Goal: Task Accomplishment & Management: Manage account settings

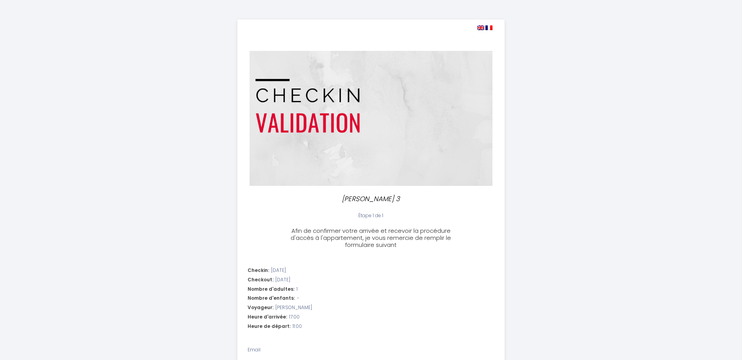
select select "11:00"
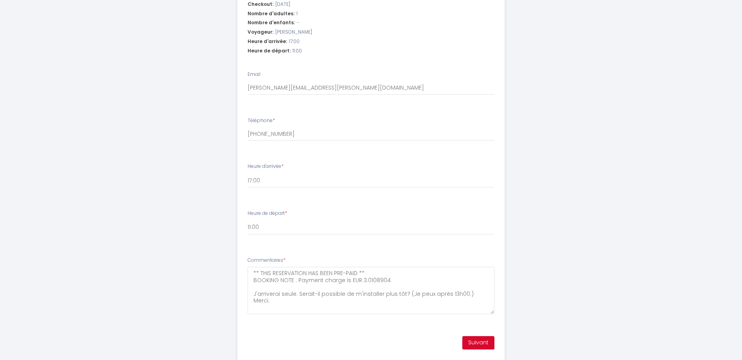
scroll to position [297, 0]
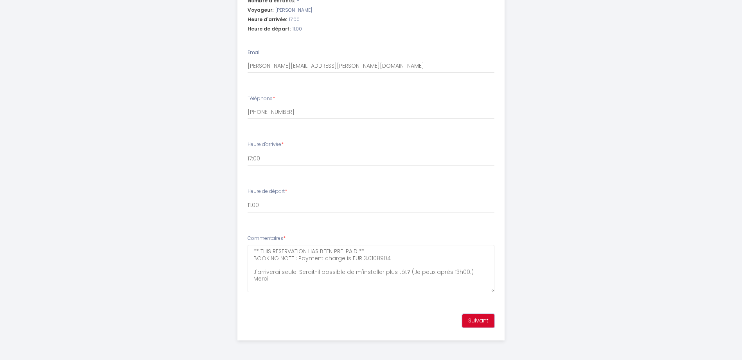
click at [479, 320] on button "Suivant" at bounding box center [478, 320] width 32 height 13
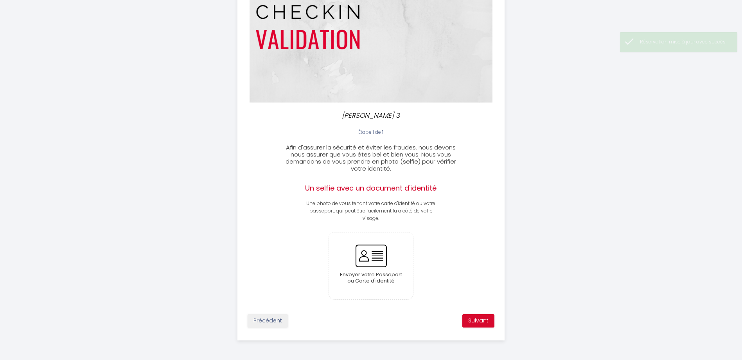
scroll to position [83, 0]
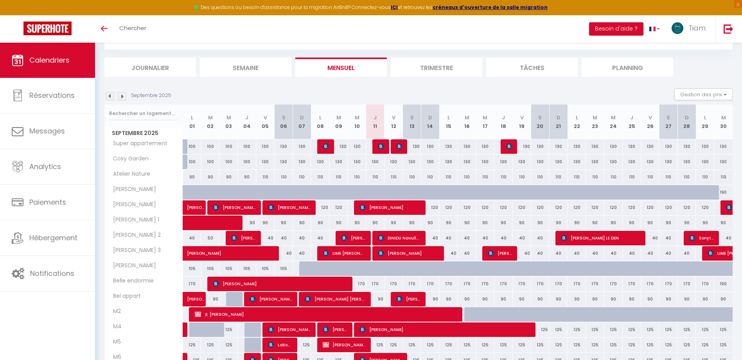
scroll to position [78, 0]
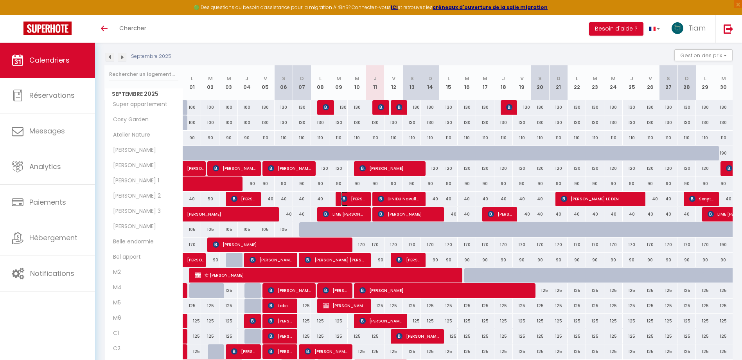
click at [358, 200] on span "[PERSON_NAME]" at bounding box center [353, 198] width 25 height 15
select select "OK"
select select "KO"
select select "0"
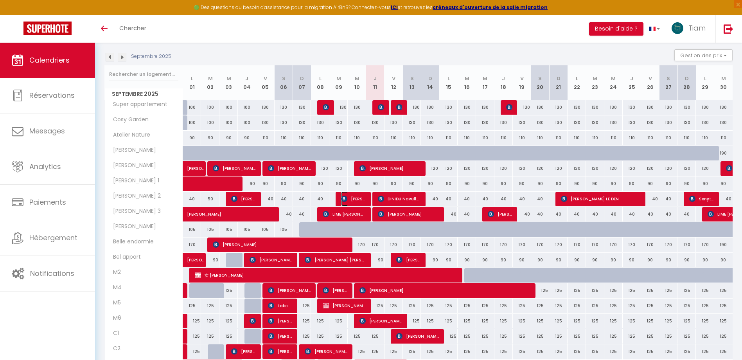
select select "1"
select select
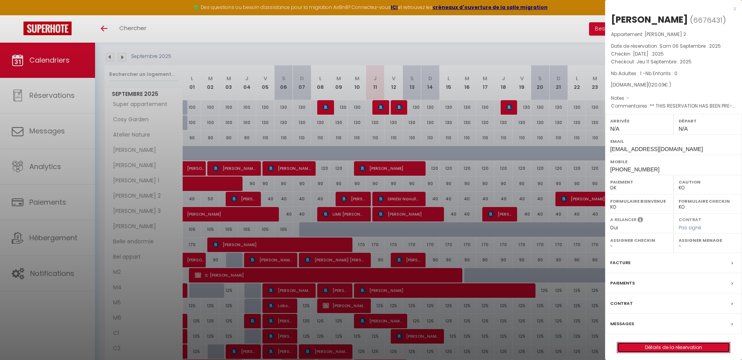
click at [692, 347] on link "Détails de la réservation" at bounding box center [673, 347] width 113 height 10
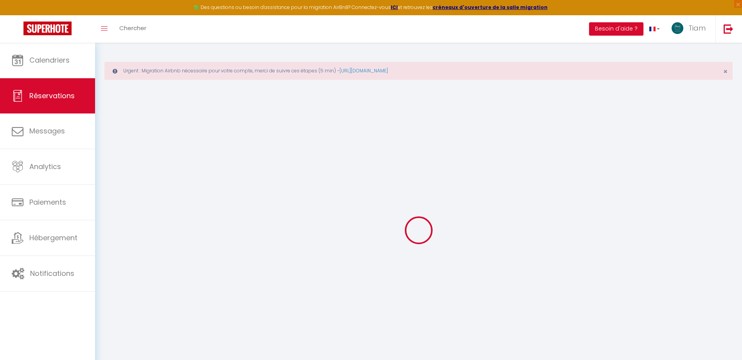
type input "Bernis"
type input "Nathalie"
type input "bnatha.949003@guest.booking.com"
type input "+33632401400"
type input "."
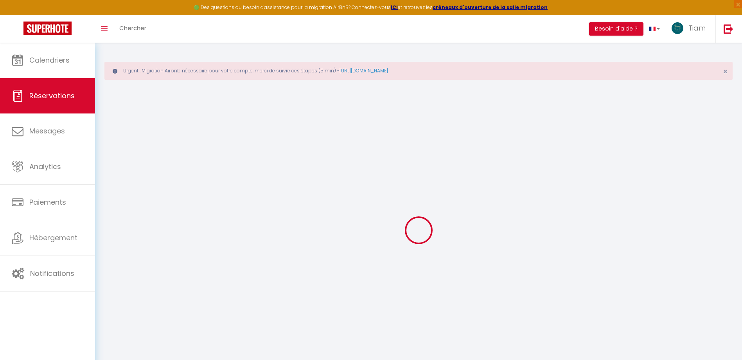
select select "FR"
type input "18.33"
type input "1.6800000000000002"
select select "48803"
select select "1"
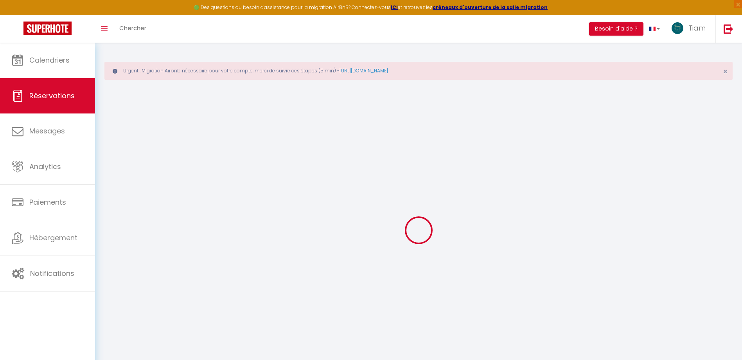
select select
type input "1"
select select "12"
select select
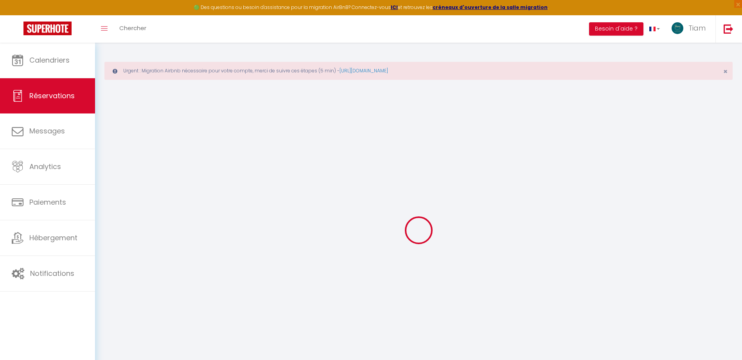
type input "82.8"
checkbox input "false"
type input "0"
select select "2"
type input "25"
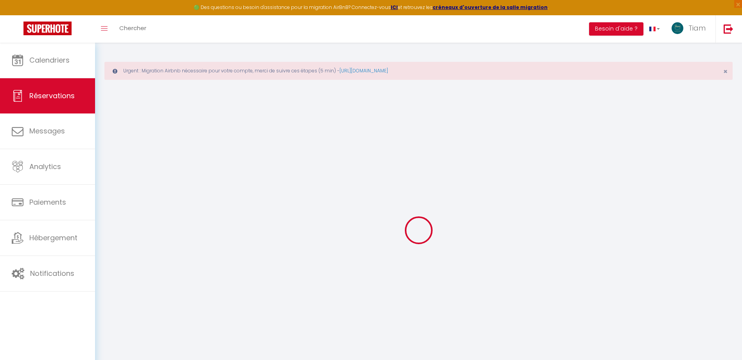
type input "0"
select select
select select "14"
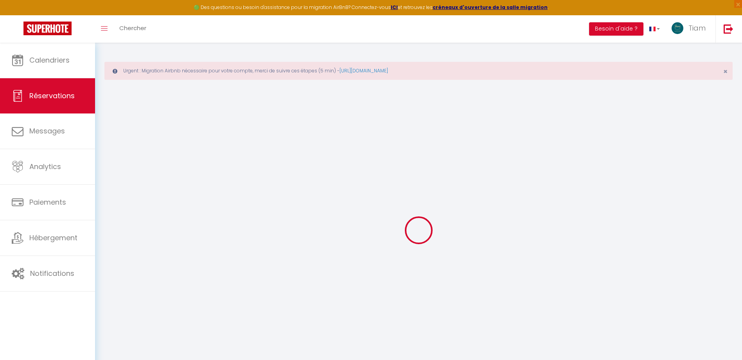
checkbox input "false"
select select
checkbox input "false"
select select
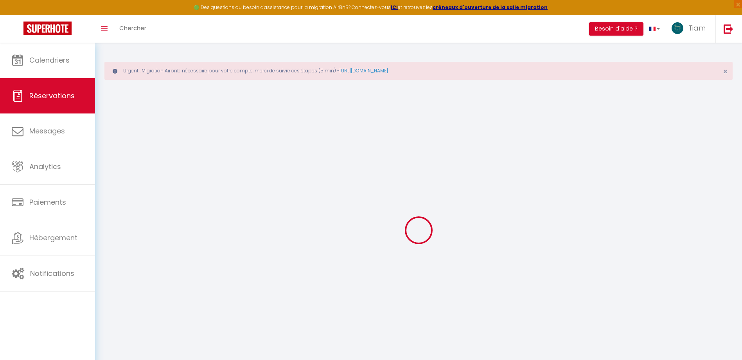
select select
checkbox input "false"
type textarea "** THIS RESERVATION HAS BEEN PRE-PAID ** Reservation has a cancellation grace p…"
type input "25"
type input "12.23"
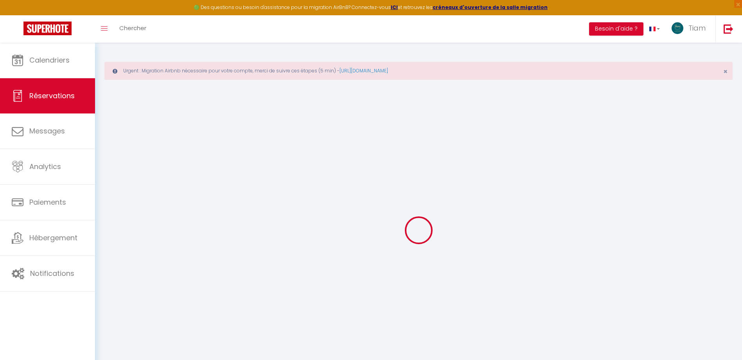
select select
checkbox input "false"
select select
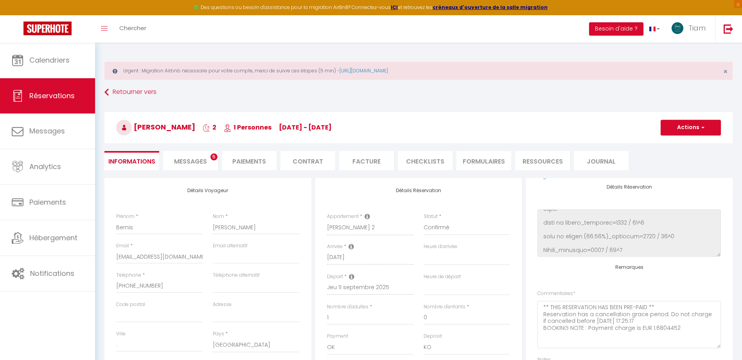
click at [183, 161] on span "Messages" at bounding box center [190, 161] width 33 height 9
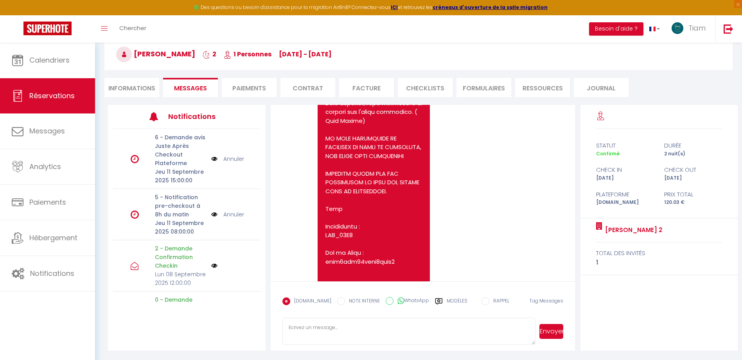
scroll to position [1372, 0]
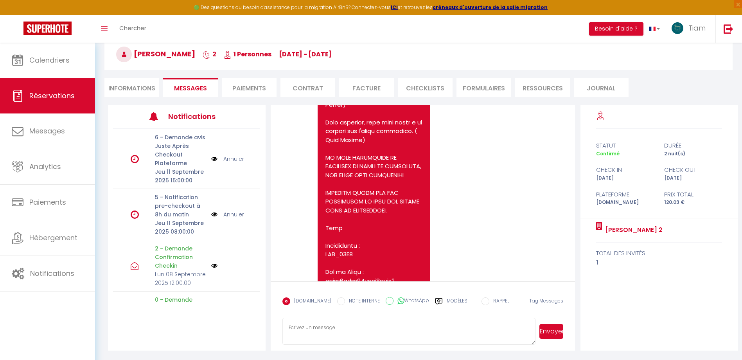
drag, startPoint x: 391, startPoint y: 200, endPoint x: 382, endPoint y: 201, distance: 9.0
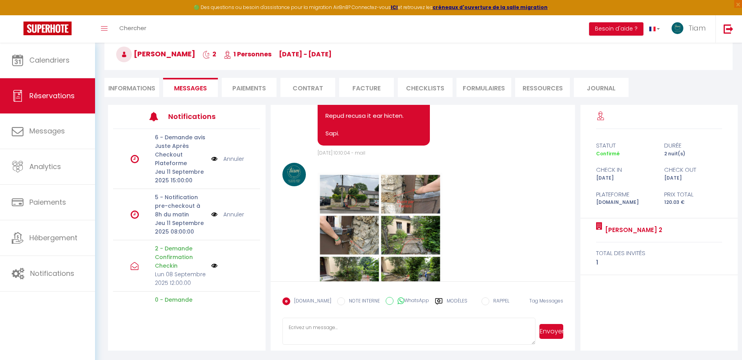
scroll to position [1802, 0]
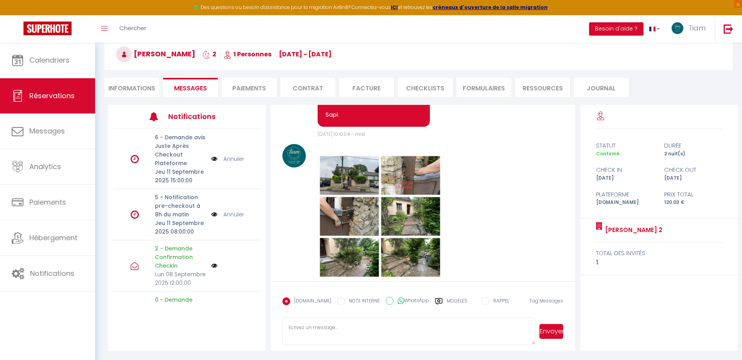
drag, startPoint x: 326, startPoint y: 174, endPoint x: 337, endPoint y: 168, distance: 11.7
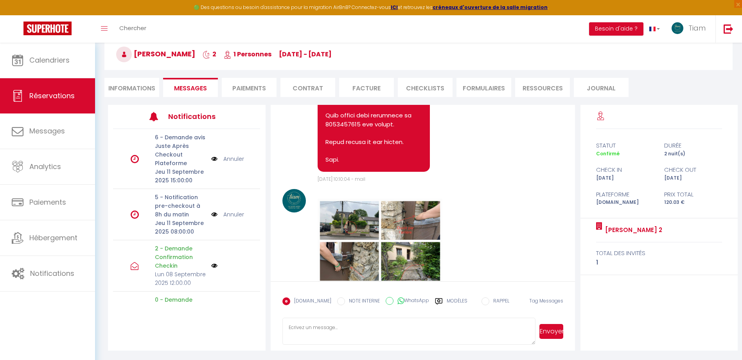
scroll to position [1765, 0]
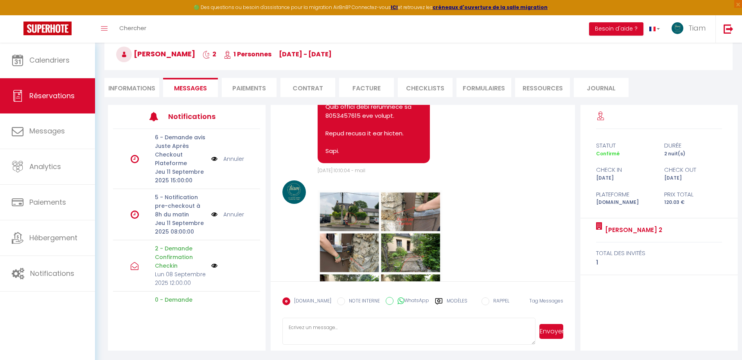
drag, startPoint x: 326, startPoint y: 136, endPoint x: 319, endPoint y: 209, distance: 73.4
drag, startPoint x: 319, startPoint y: 209, endPoint x: 371, endPoint y: 208, distance: 51.6
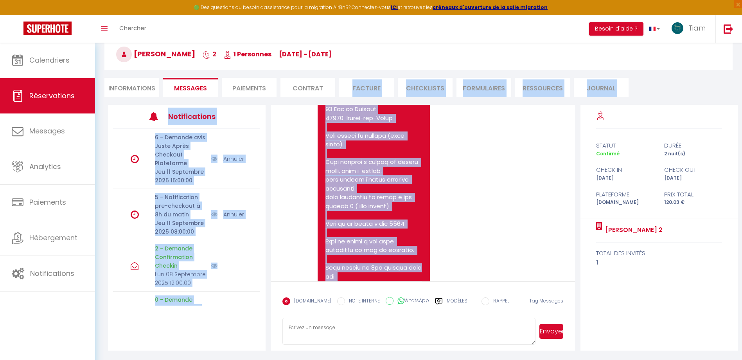
scroll to position [999, 0]
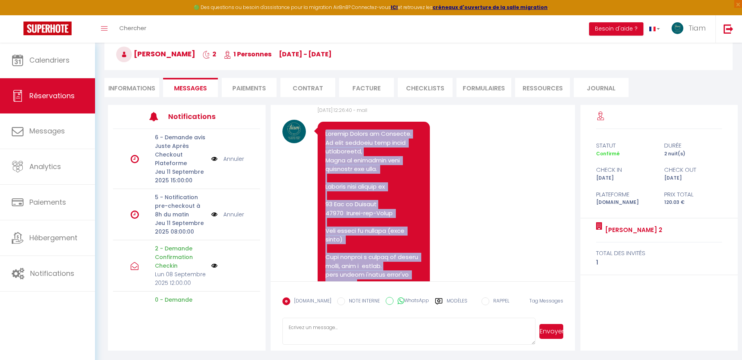
drag, startPoint x: 344, startPoint y: 210, endPoint x: 323, endPoint y: 196, distance: 24.7
copy pre "Bonjour Madame et Monsieur. Je vous remercie pour votre réservation, Voici la p…"
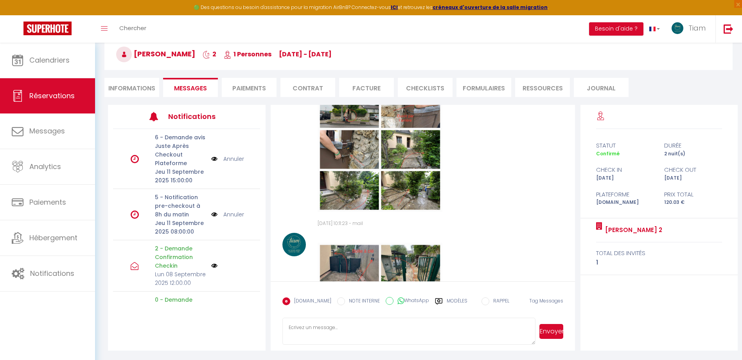
scroll to position [1860, 0]
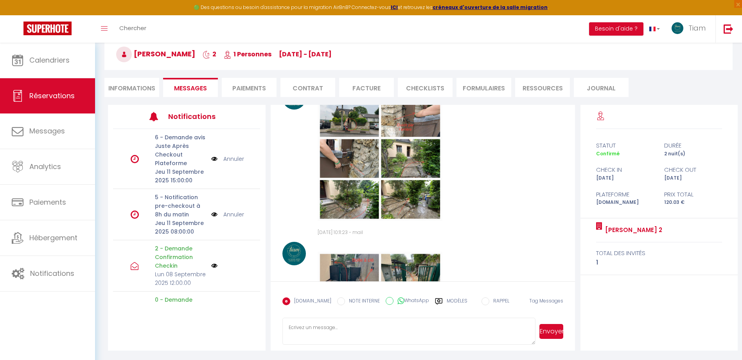
click at [348, 211] on img at bounding box center [379, 158] width 125 height 125
click at [332, 169] on img at bounding box center [379, 158] width 125 height 125
click at [323, 325] on textarea at bounding box center [408, 330] width 253 height 27
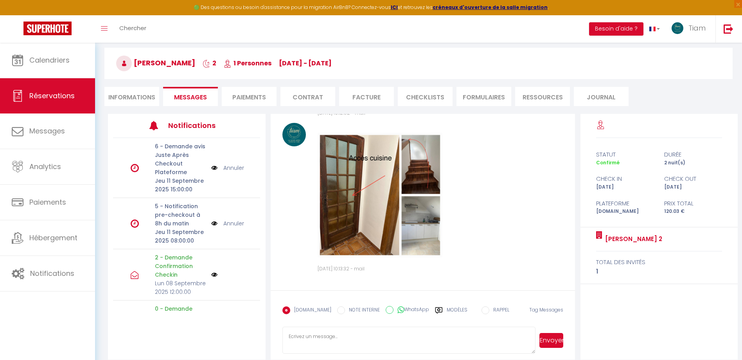
scroll to position [73, 0]
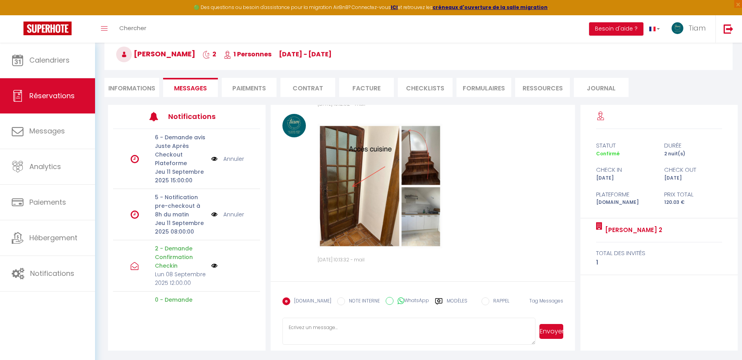
click at [252, 89] on li "Paiements" at bounding box center [249, 87] width 55 height 19
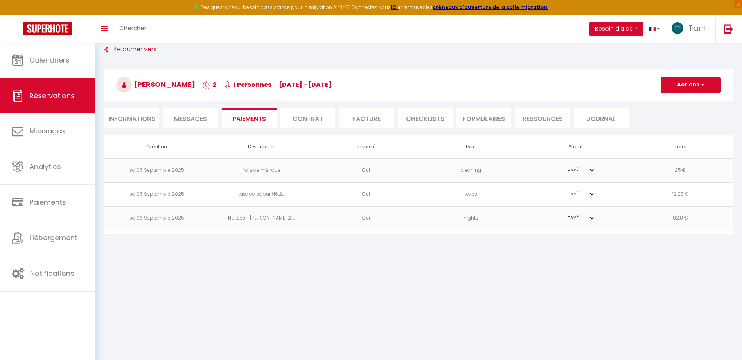
click at [314, 119] on li "Contrat" at bounding box center [307, 117] width 55 height 19
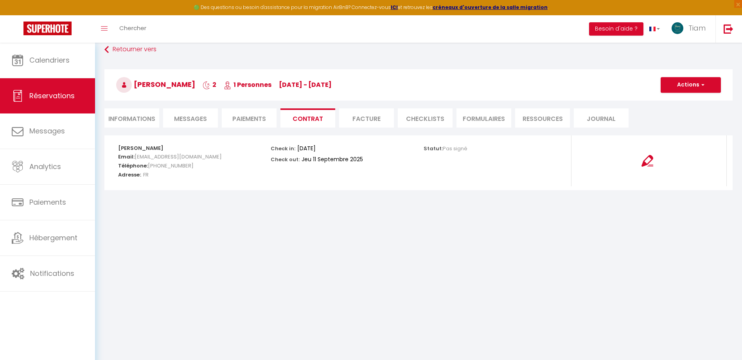
click at [363, 120] on li "Facture" at bounding box center [366, 117] width 55 height 19
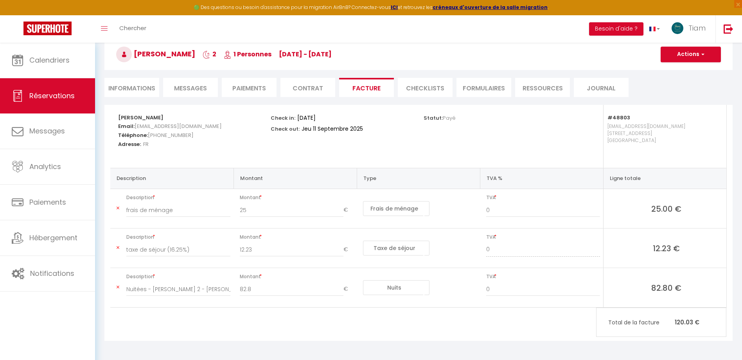
click at [416, 92] on li "CHECKLISTS" at bounding box center [425, 87] width 55 height 19
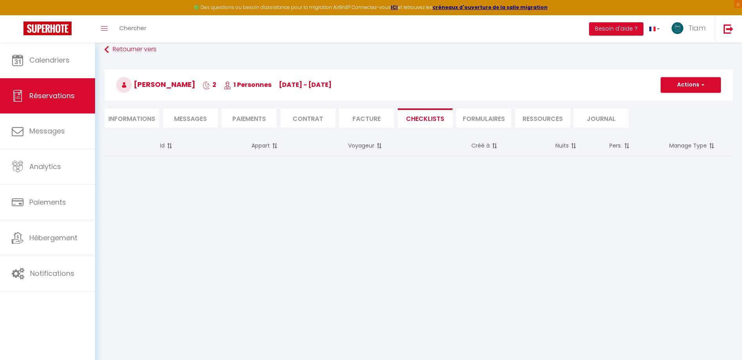
click at [473, 122] on li "FORMULAIRES" at bounding box center [483, 117] width 55 height 19
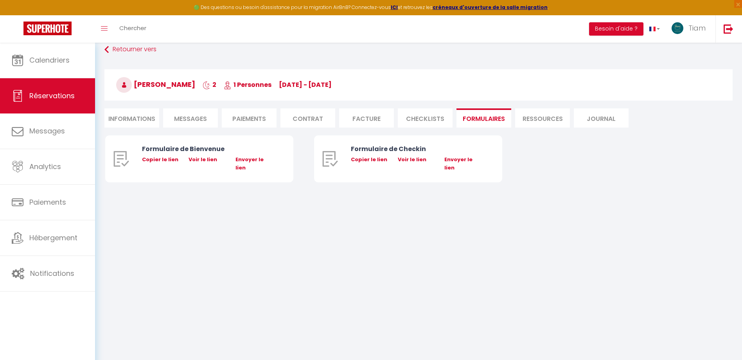
click at [532, 118] on li "Ressources" at bounding box center [542, 117] width 55 height 19
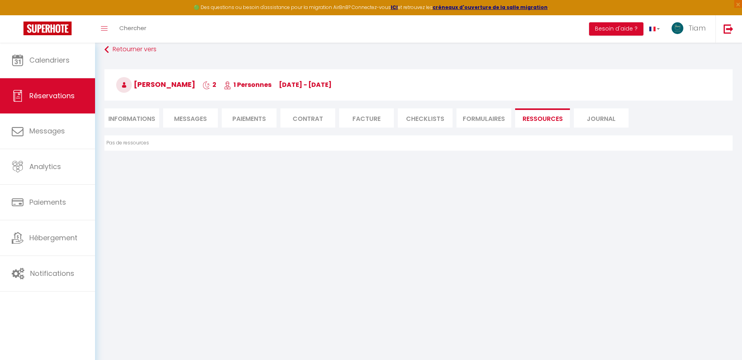
click at [618, 120] on li "Journal" at bounding box center [601, 117] width 55 height 19
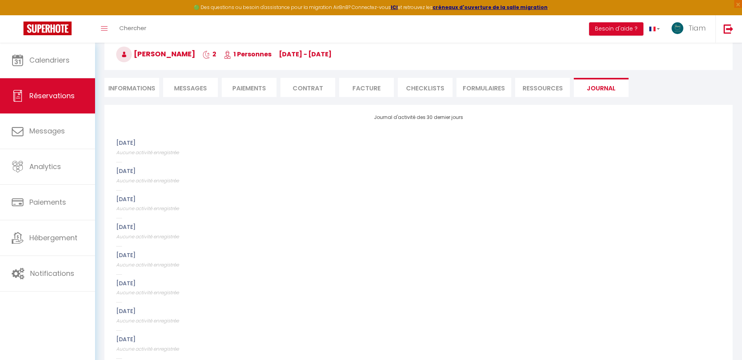
click at [135, 92] on li "Informations" at bounding box center [131, 87] width 55 height 19
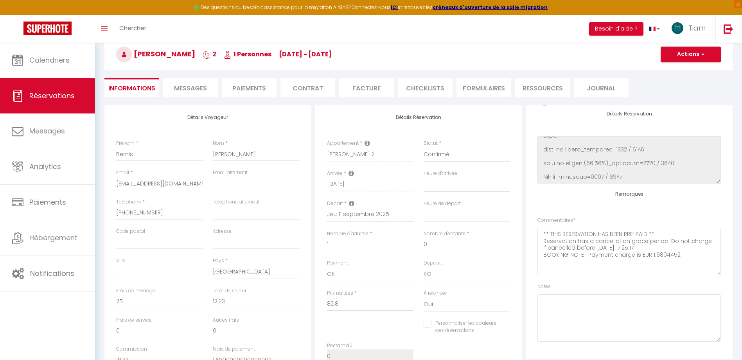
select select
click at [191, 88] on span "Messages" at bounding box center [190, 88] width 33 height 9
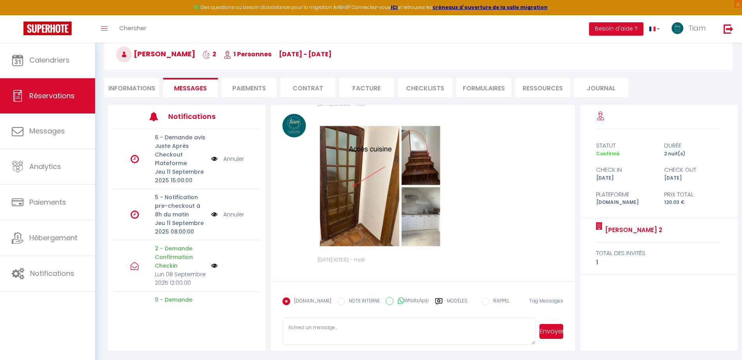
click at [404, 235] on img at bounding box center [379, 186] width 125 height 125
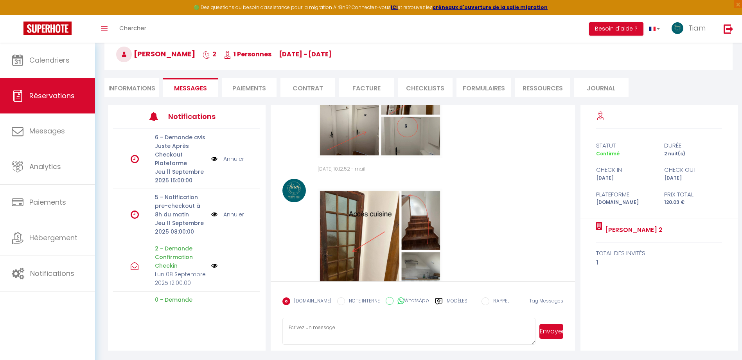
scroll to position [2271, 0]
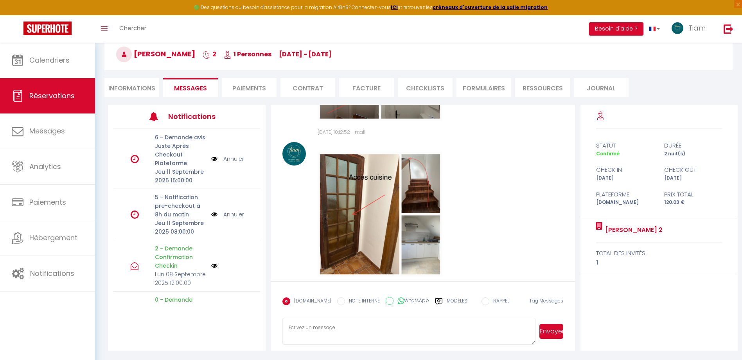
click at [374, 241] on img at bounding box center [379, 214] width 125 height 125
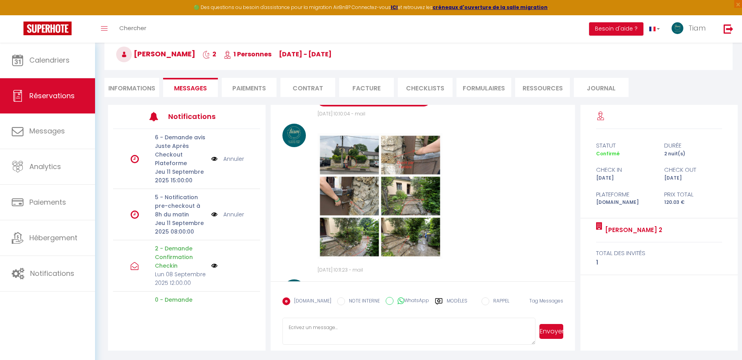
scroll to position [1802, 0]
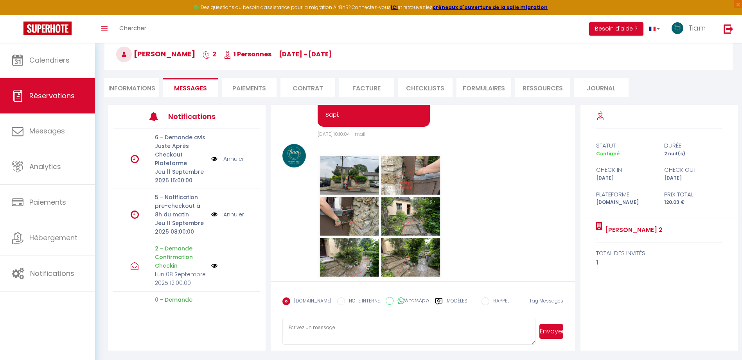
click at [353, 239] on img at bounding box center [379, 216] width 125 height 125
click at [356, 237] on img at bounding box center [379, 216] width 125 height 125
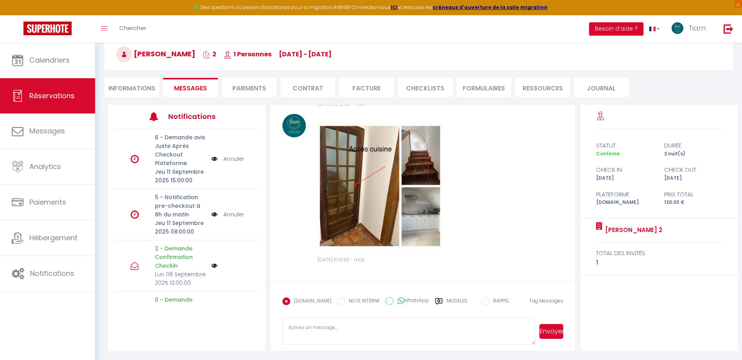
scroll to position [2349, 0]
click at [480, 191] on div "Note Sms Mar 09 Septembre 2025 10:13:32 - mail" at bounding box center [422, 189] width 281 height 150
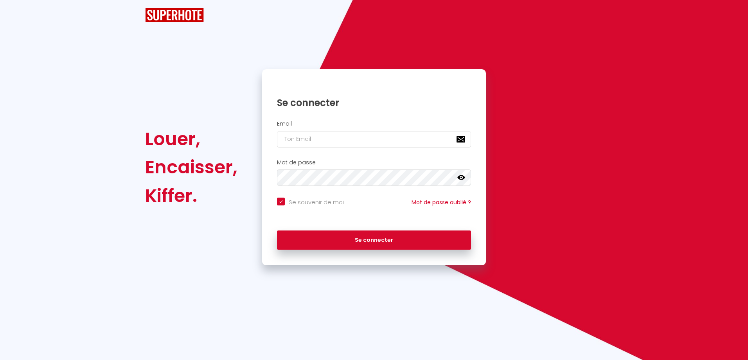
checkbox input "true"
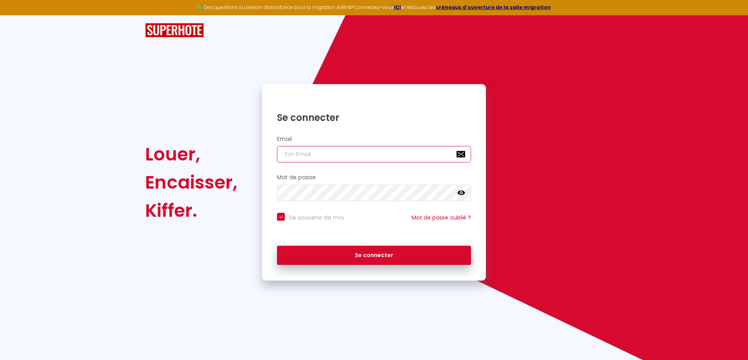
type input "[EMAIL_ADDRESS][DOMAIN_NAME]"
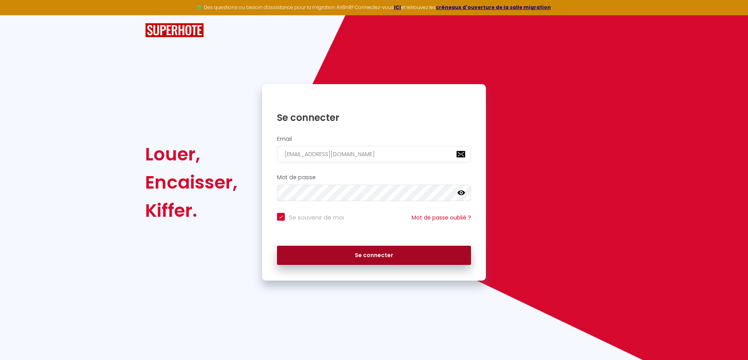
click at [384, 254] on button "Se connecter" at bounding box center [374, 256] width 194 height 20
checkbox input "true"
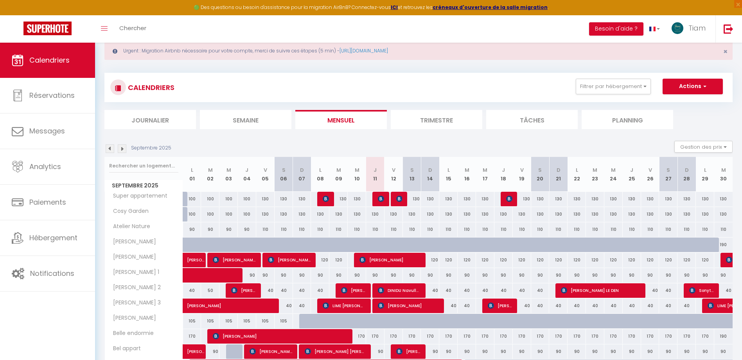
scroll to position [39, 0]
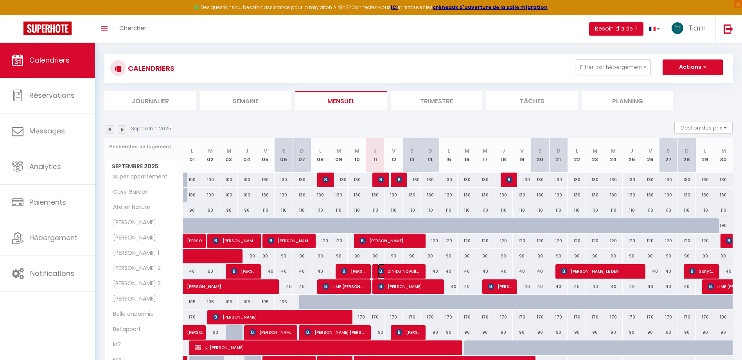
click at [387, 273] on span "DINIDU Navullage’s" at bounding box center [399, 271] width 43 height 15
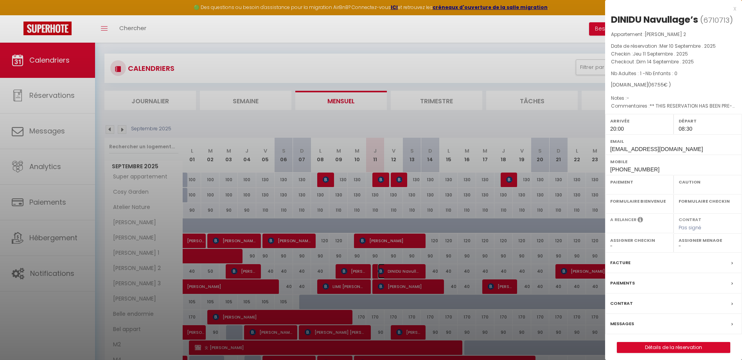
select select "OK"
select select "KO"
select select "0"
select select "1"
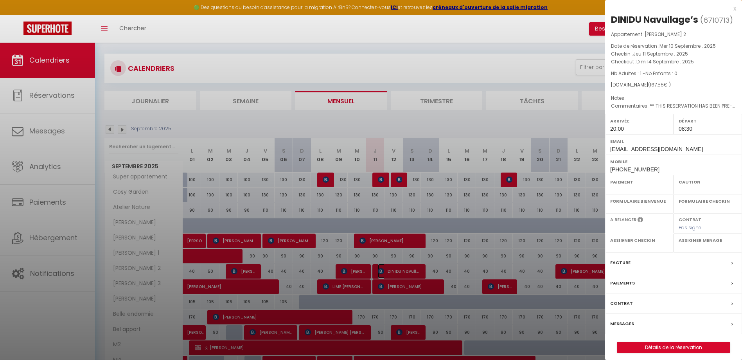
select select
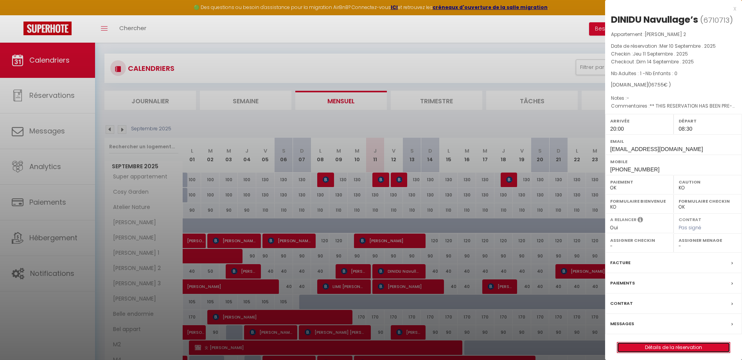
click at [644, 344] on link "Détails de la réservation" at bounding box center [673, 347] width 113 height 10
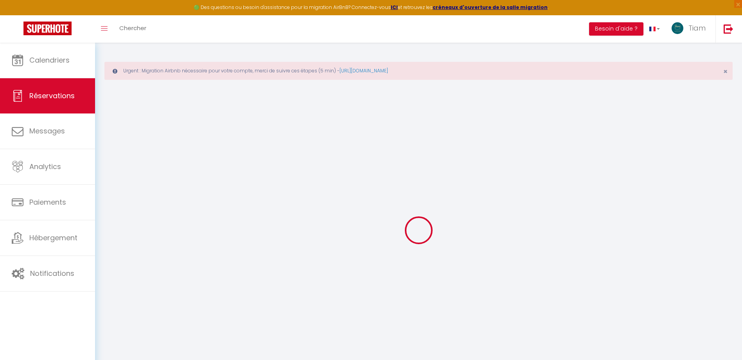
type input "DINIDU"
type input "Navullage’s"
type input "dnavul.165654@guest.booking.com"
type input "dinidu_su@yahoo.com"
type input "+33699303739"
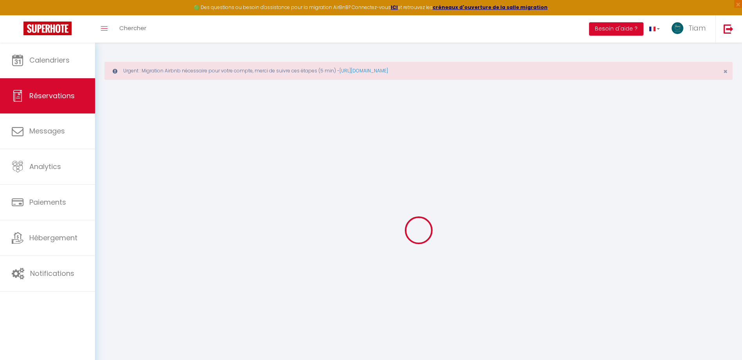
type input "0699303739"
type input "."
select select "FR"
type input "25.36"
type input "2.35"
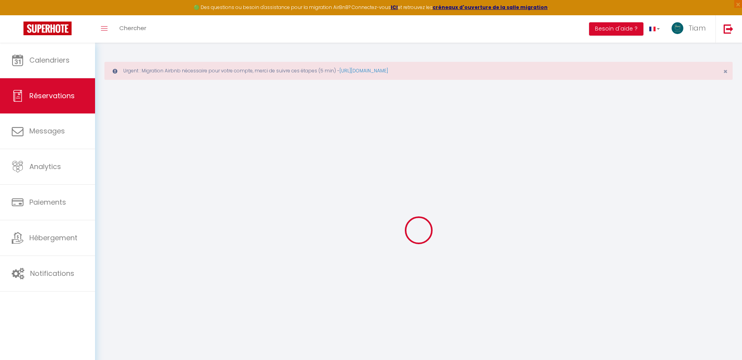
select select "48803"
select select "1"
select select
type input "1"
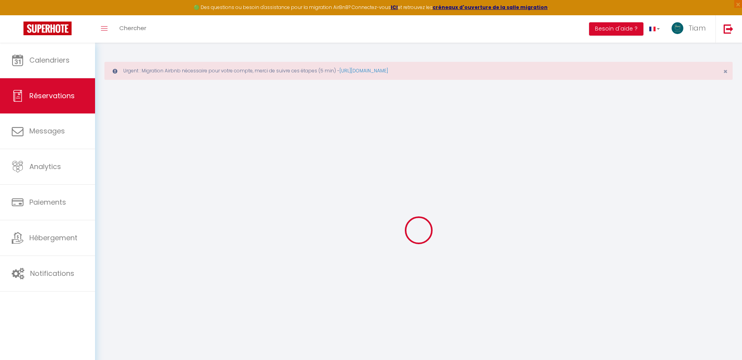
select select "12"
select select
type input "124.2"
checkbox input "false"
type input "0"
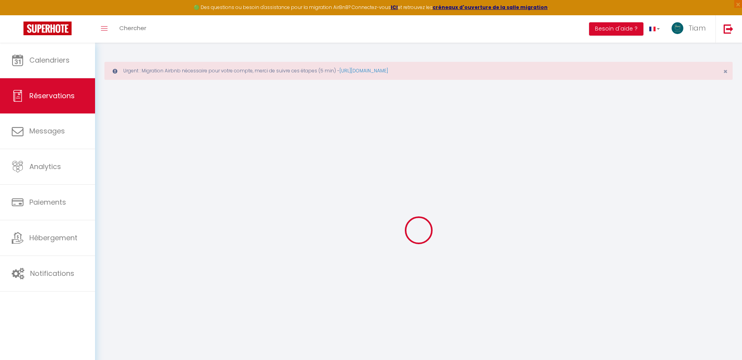
select select "2"
type input "25"
type input "0"
select select
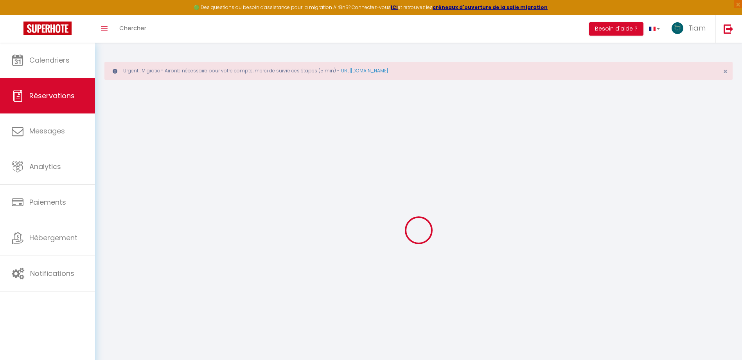
select select
select select "14"
checkbox input "false"
select select
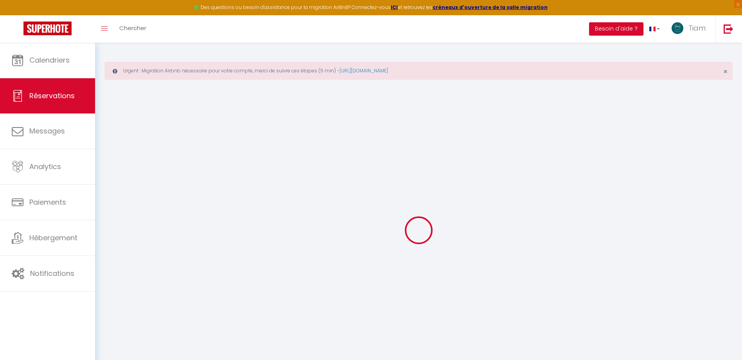
checkbox input "false"
select select
checkbox input "false"
type textarea "** THIS RESERVATION HAS BEEN PRE-PAID ** BOOKING NOTE : Payment charge is EUR 2…"
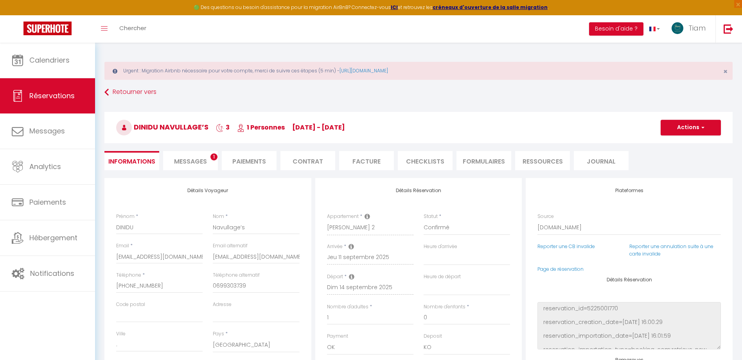
type input "25"
type input "18.35"
select select
checkbox input "false"
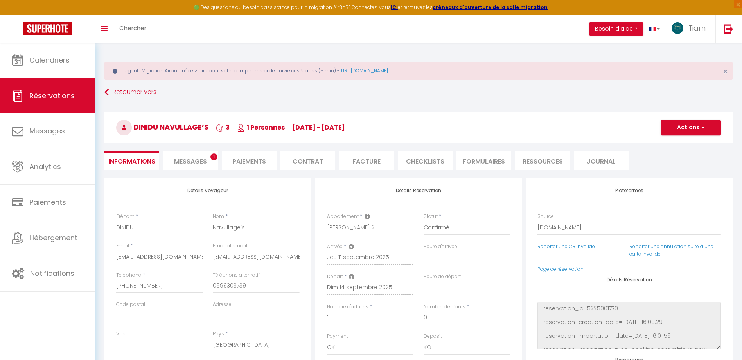
select select "20:00"
select select "08:30"
click at [181, 160] on span "Messages" at bounding box center [190, 161] width 33 height 9
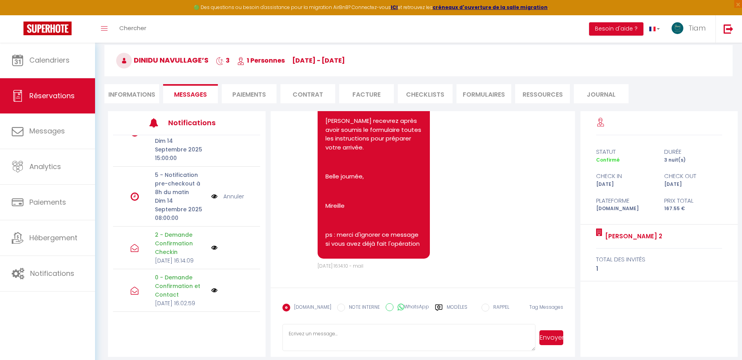
scroll to position [73, 0]
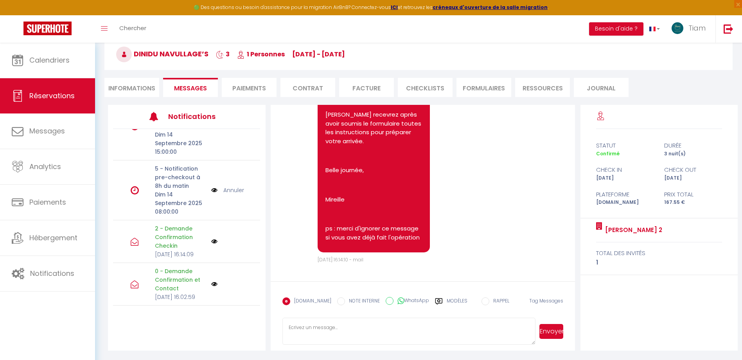
click at [355, 330] on textarea at bounding box center [408, 330] width 253 height 27
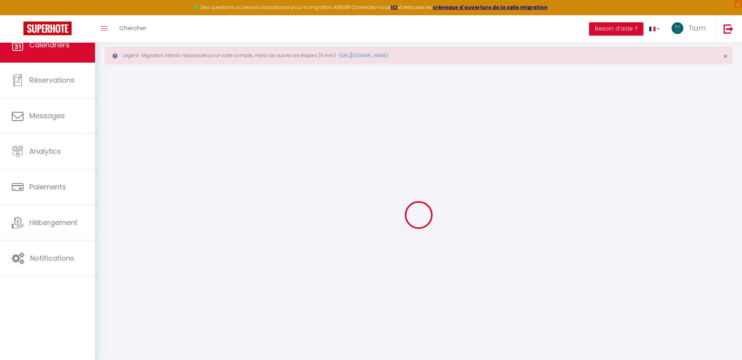
scroll to position [43, 0]
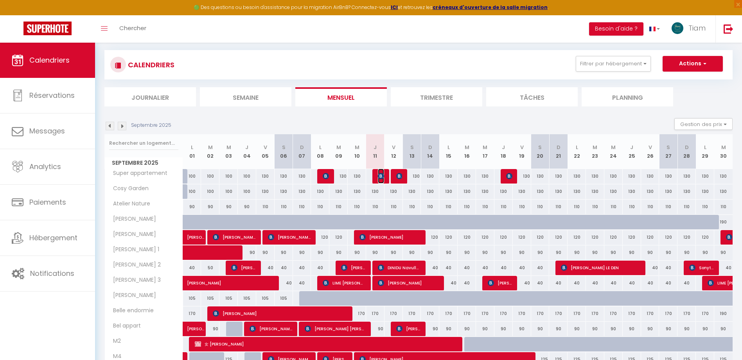
click at [379, 175] on img at bounding box center [381, 176] width 6 height 6
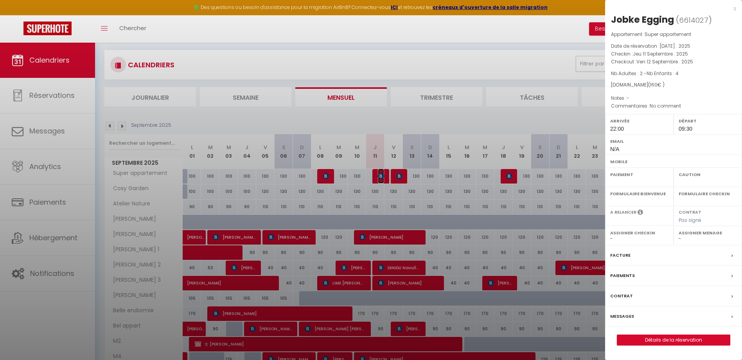
select select "OK"
select select "KO"
select select "0"
select select "1"
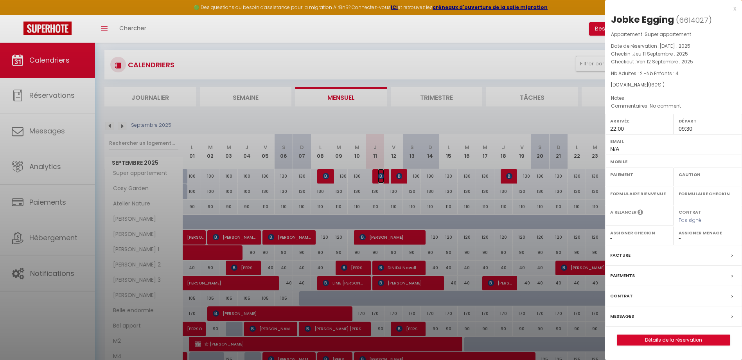
select select
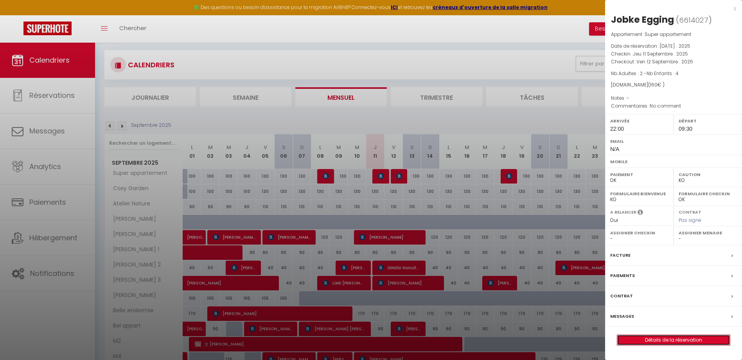
click at [649, 341] on link "Détails de la réservation" at bounding box center [673, 340] width 113 height 10
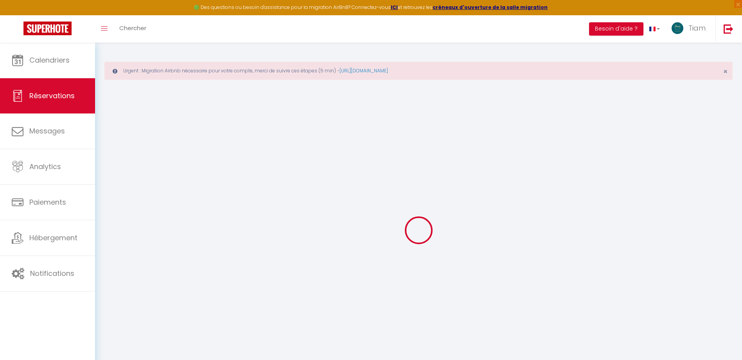
select select
checkbox input "false"
select select
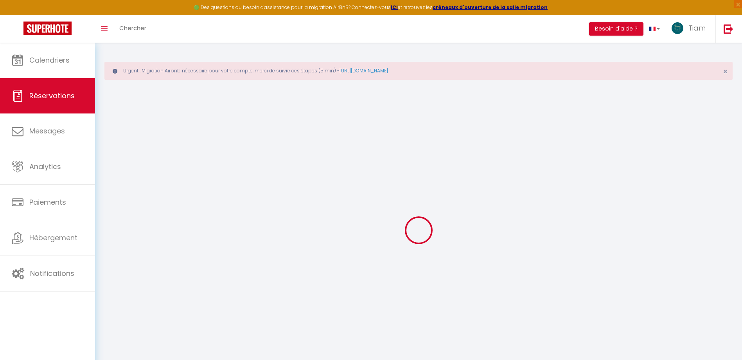
select select
checkbox input "false"
type textarea "No comment"
select select
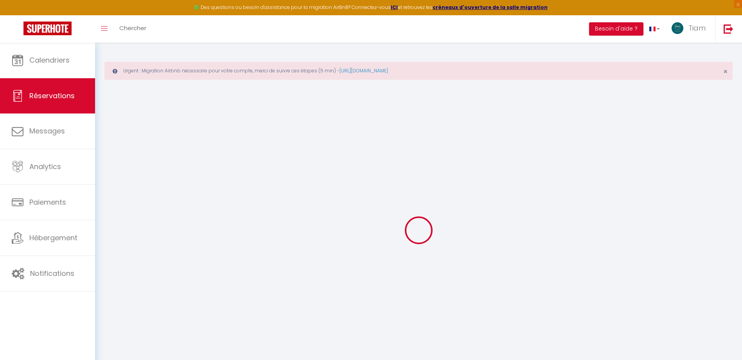
type input "60"
select select
checkbox input "false"
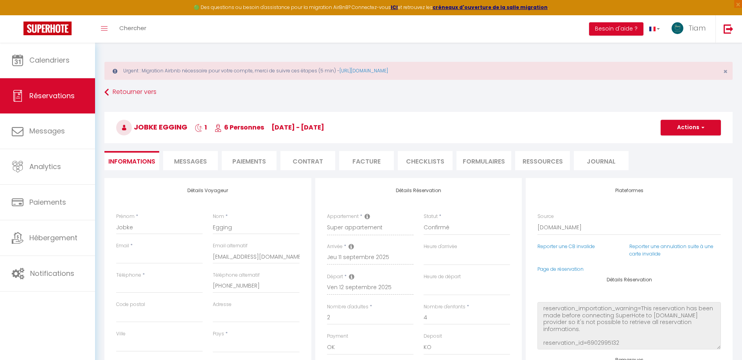
select select
checkbox input "false"
select select "22:00"
select select "09:30"
click at [179, 161] on span "Messages" at bounding box center [190, 161] width 33 height 9
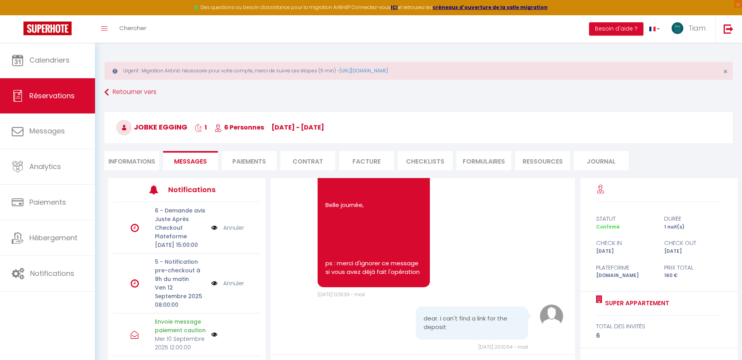
scroll to position [564, 0]
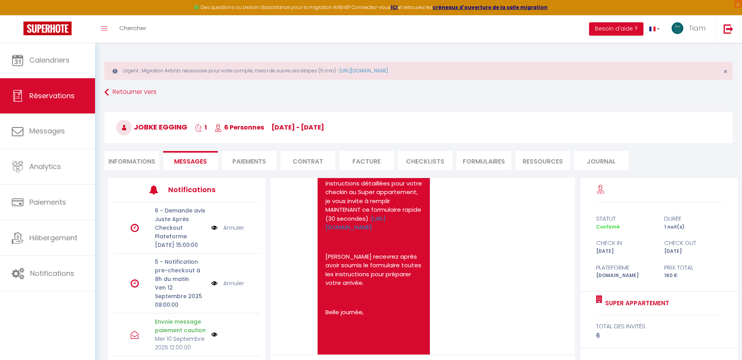
select select
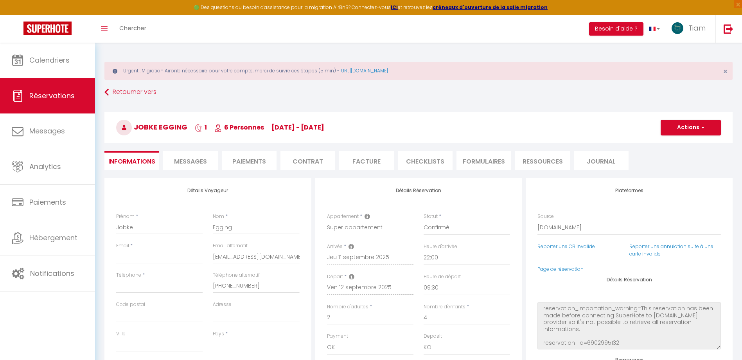
scroll to position [43, 0]
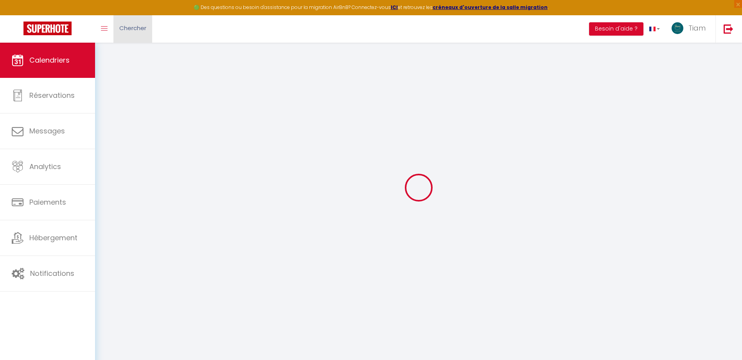
select select
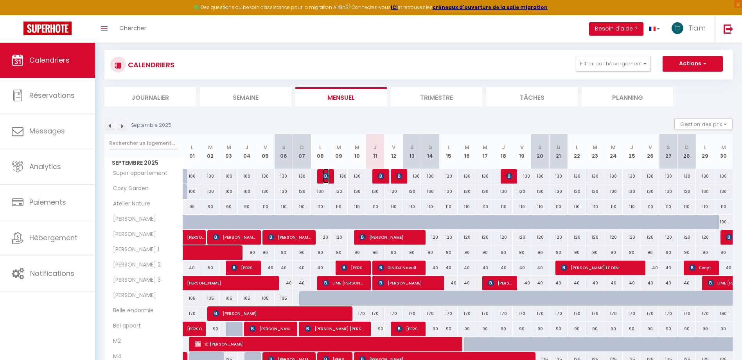
click at [328, 173] on img at bounding box center [326, 176] width 6 height 6
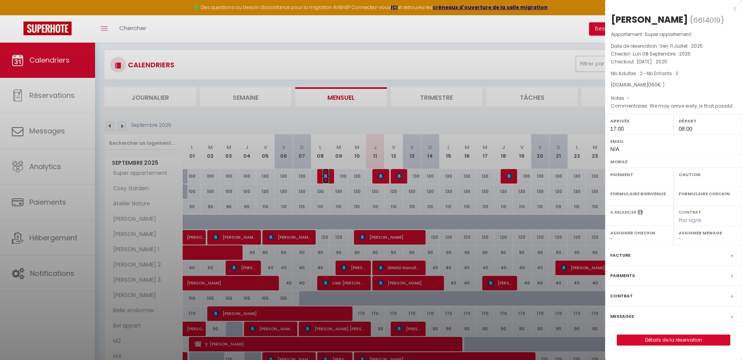
select select "OK"
select select "0"
select select "1"
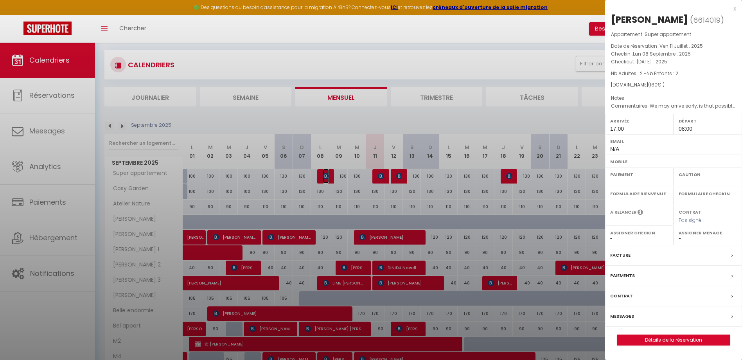
select select
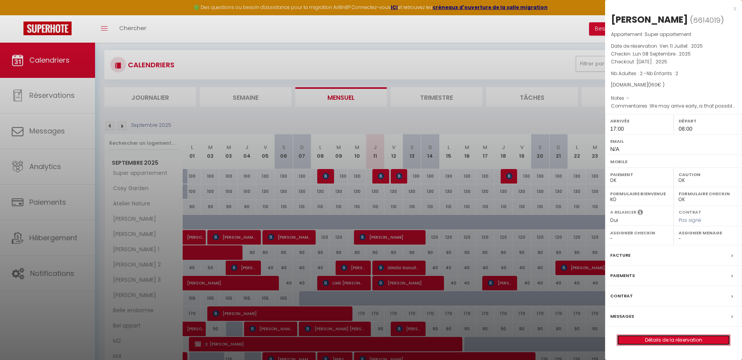
click at [683, 339] on link "Détails de la réservation" at bounding box center [673, 340] width 113 height 10
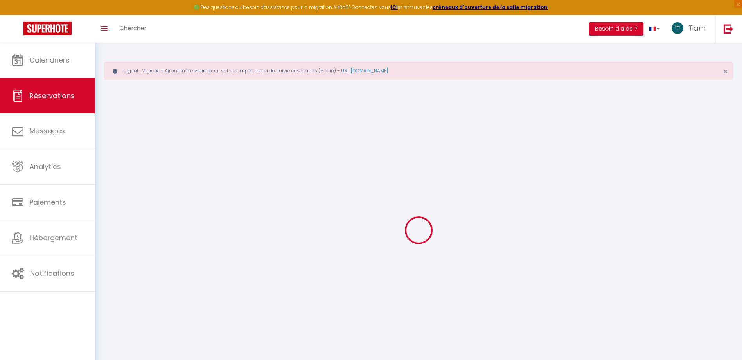
type input "Sean"
type input "Carney"
type input "sean88carney@gmail.com"
type input "07790388765"
select select
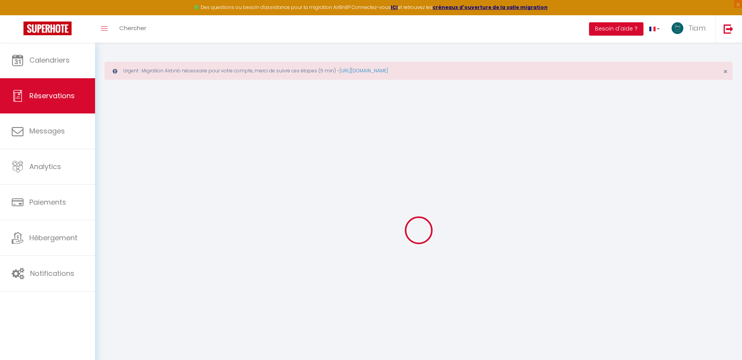
select select "76217"
select select "1"
select select
type input "2"
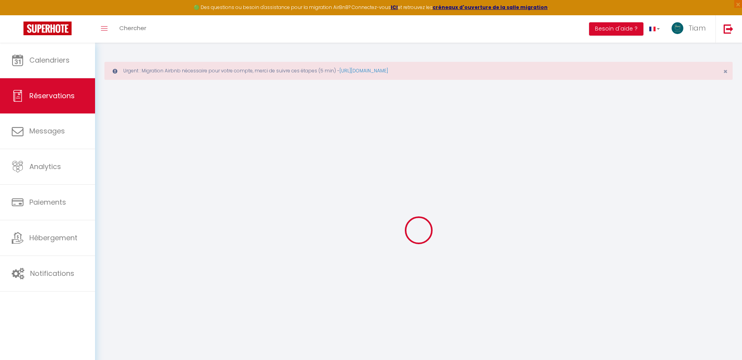
type input "2"
select select "12"
select select "15"
type input "100"
checkbox input "false"
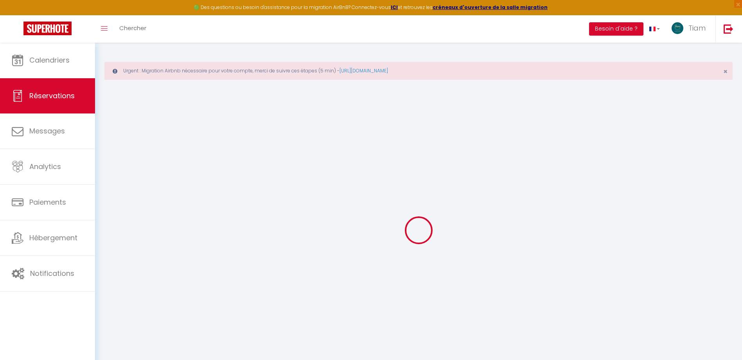
type input "0"
select select "2"
type input "0"
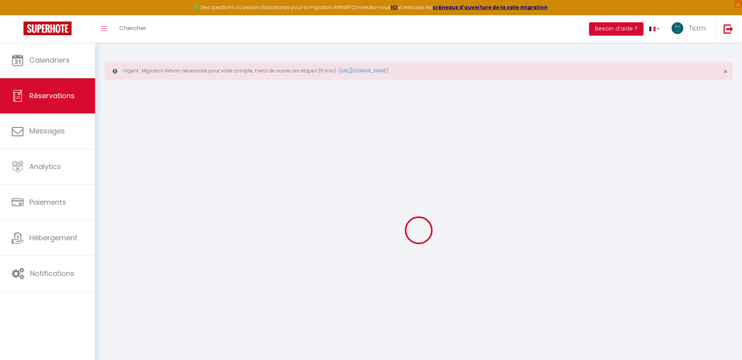
select select
checkbox input "false"
select select
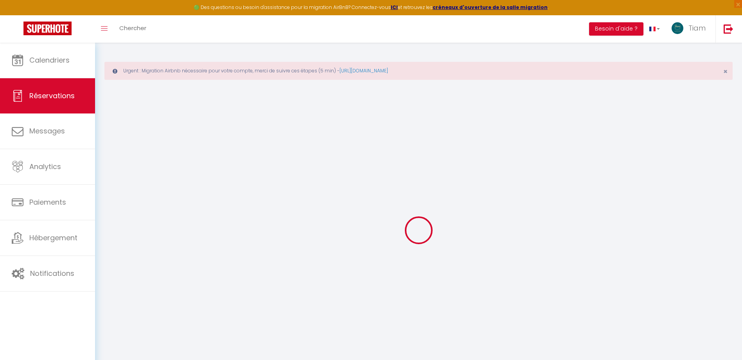
select select
checkbox input "false"
select select
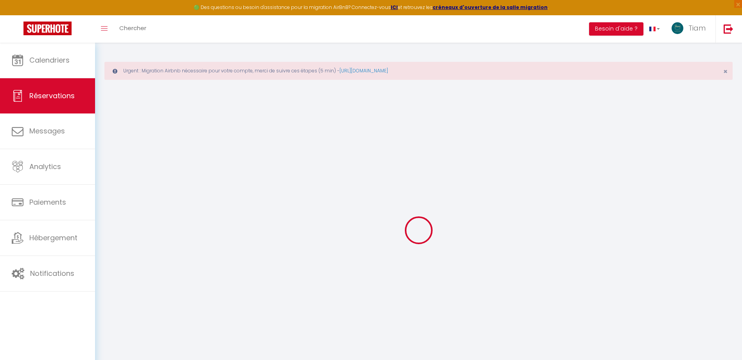
select select
checkbox input "false"
type textarea "We may arrive early, is that possible?"
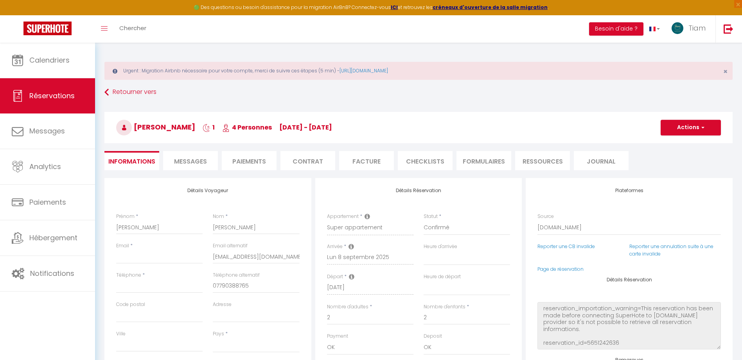
select select
type input "60"
select select
checkbox input "false"
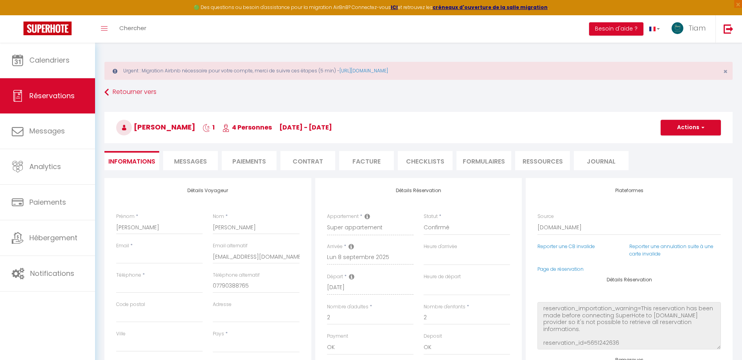
select select
checkbox input "false"
select select "17:00"
select select "08:00"
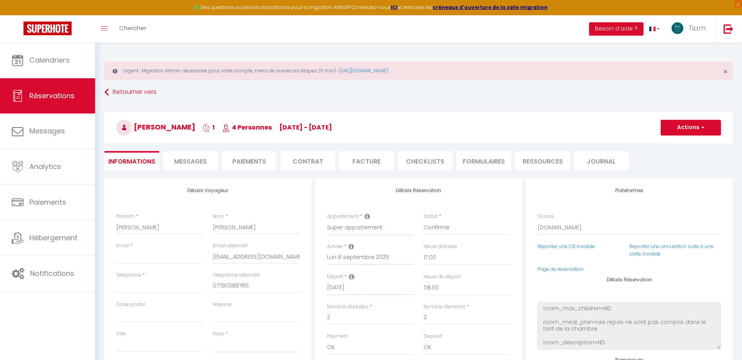
click at [191, 160] on span "Messages" at bounding box center [190, 161] width 33 height 9
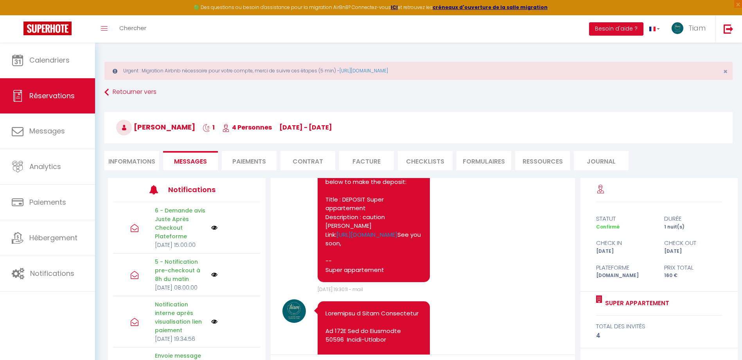
scroll to position [899, 0]
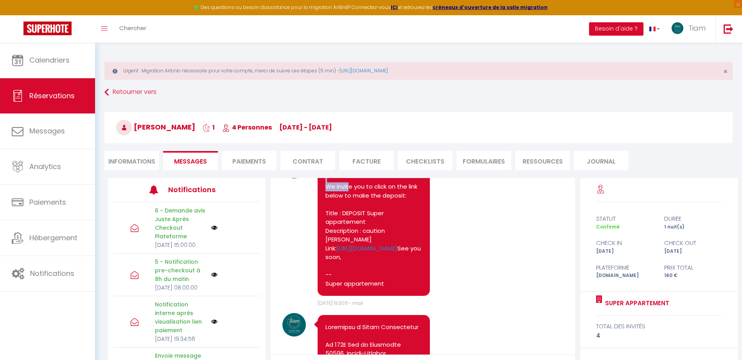
drag, startPoint x: 326, startPoint y: 203, endPoint x: 348, endPoint y: 220, distance: 27.4
click at [348, 220] on pre "Hi, We invite you to click on the link below to make the deposit: Title : DEPOS…" at bounding box center [373, 226] width 97 height 123
drag, startPoint x: 348, startPoint y: 220, endPoint x: 391, endPoint y: 271, distance: 67.7
click at [391, 271] on pre "Hi, We invite you to click on the link below to make the deposit: Title : DEPOS…" at bounding box center [373, 226] width 97 height 123
click at [387, 252] on link "https://superhote.com/applink/p/jOXMM9o8" at bounding box center [366, 248] width 61 height 8
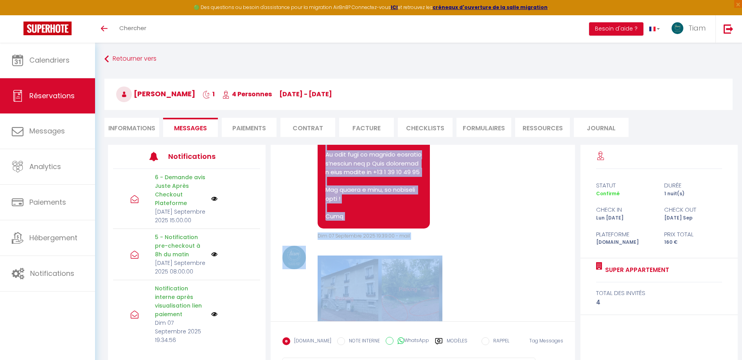
scroll to position [2009, 0]
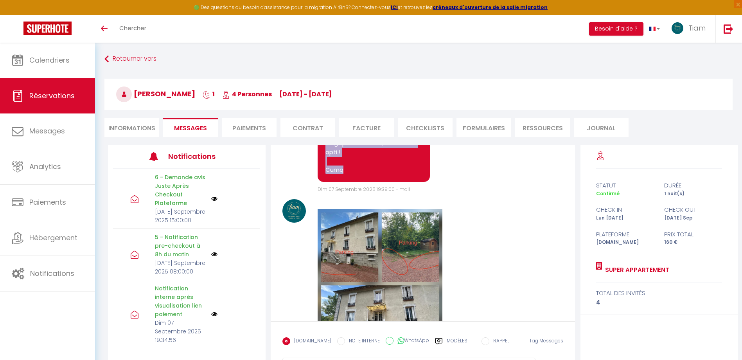
drag, startPoint x: 326, startPoint y: 193, endPoint x: 389, endPoint y: 240, distance: 78.4
copy pre "Bienvenue à Super Appartement Au 106A Rue de Moulignon 77860 Quincy-Voisins Pou…"
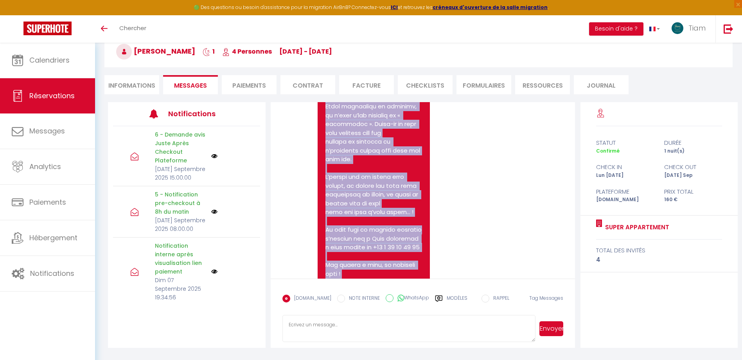
scroll to position [1843, 0]
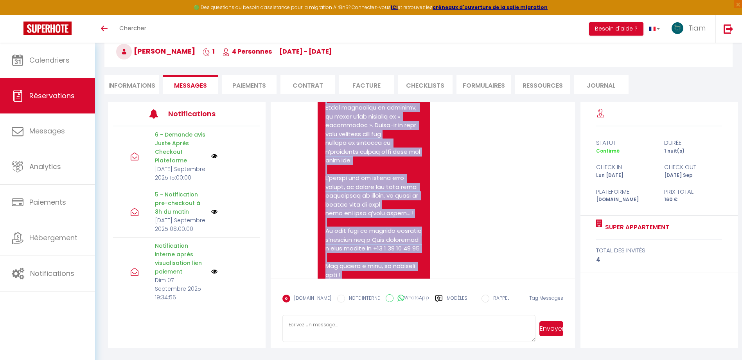
click at [42, 96] on span "Réservations" at bounding box center [51, 96] width 45 height 10
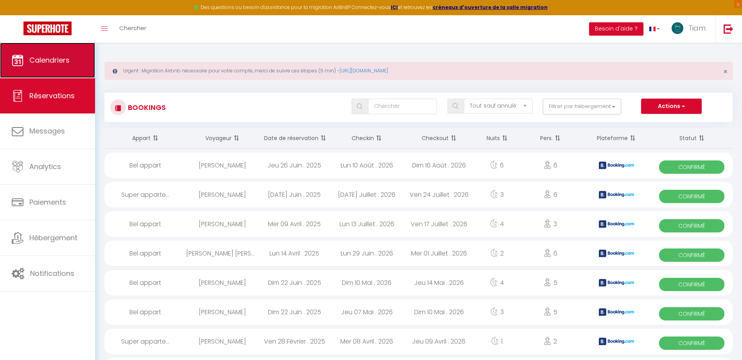
click at [39, 64] on span "Calendriers" at bounding box center [49, 60] width 40 height 10
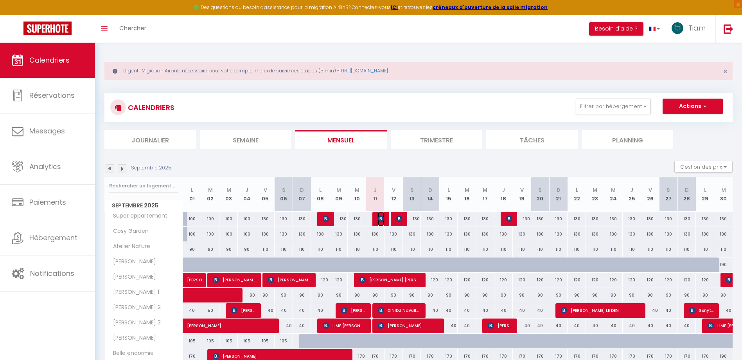
click at [378, 220] on img at bounding box center [381, 218] width 6 height 6
select select "OK"
select select "KO"
select select "0"
select select "1"
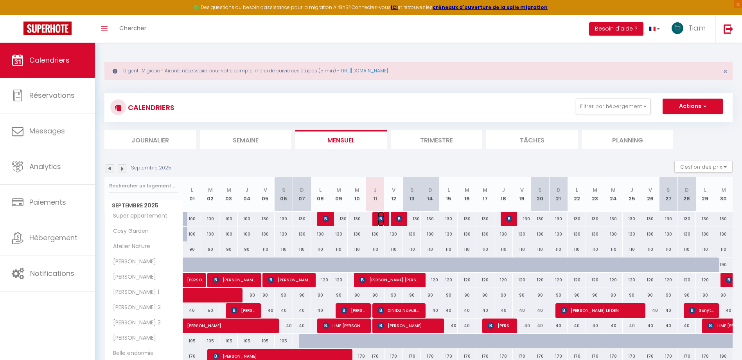
select select "1"
select select
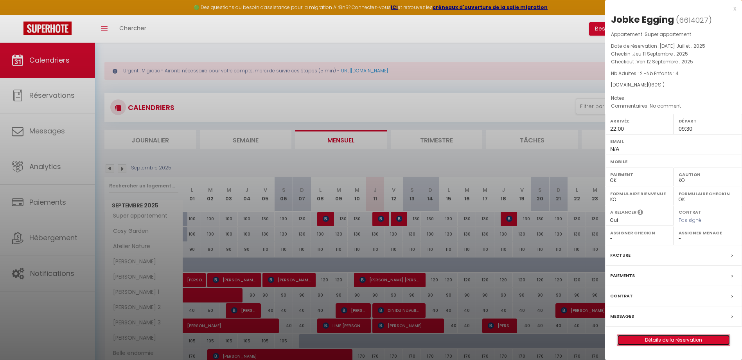
click at [674, 341] on link "Détails de la réservation" at bounding box center [673, 340] width 113 height 10
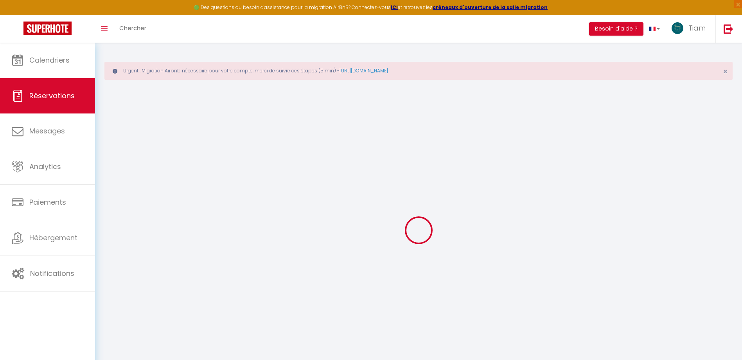
select select
checkbox input "false"
select select
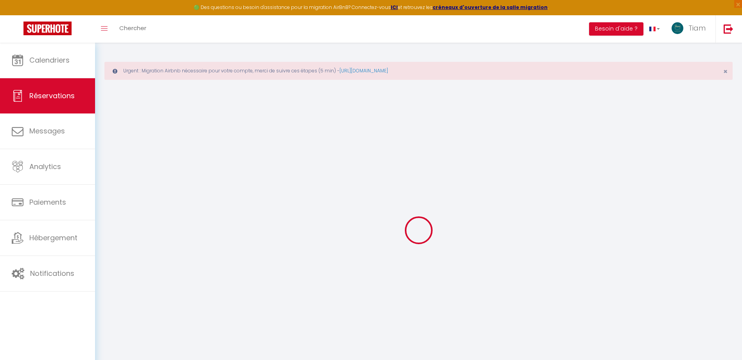
select select
checkbox input "false"
type textarea "No comment"
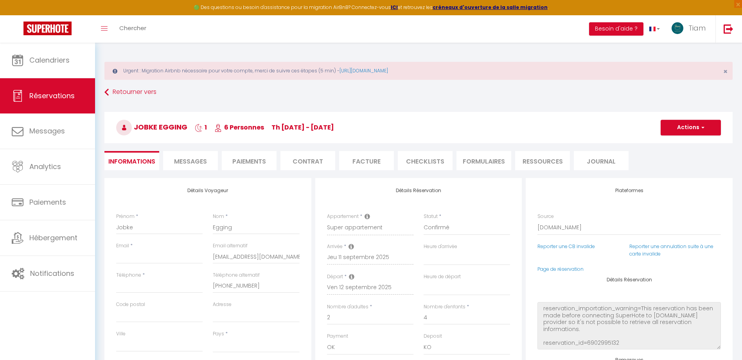
select select
type input "60"
select select
checkbox input "false"
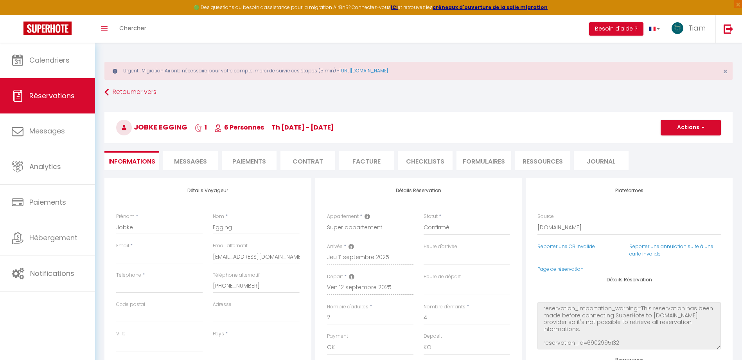
select select
checkbox input "false"
select select "22:00"
select select "09:30"
click at [255, 161] on li "Paiements" at bounding box center [249, 160] width 55 height 19
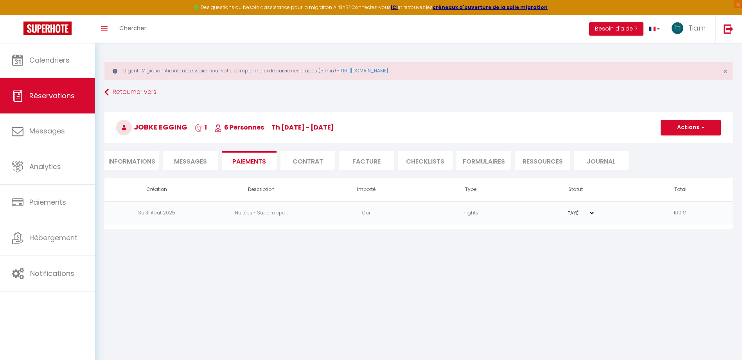
click at [592, 213] on select "PAYÉ EN ATTENTE" at bounding box center [575, 212] width 39 height 7
click at [606, 162] on li "Journal" at bounding box center [601, 160] width 55 height 19
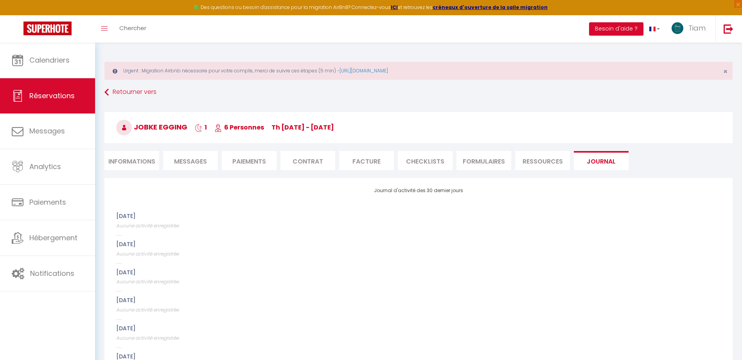
click at [553, 160] on li "Ressources" at bounding box center [542, 160] width 55 height 19
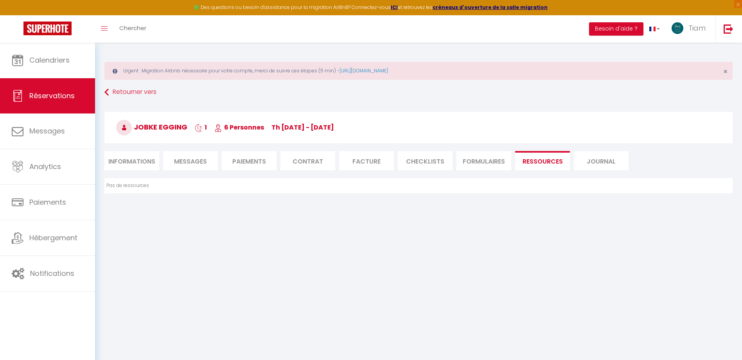
click at [495, 161] on li "FORMULAIRES" at bounding box center [483, 160] width 55 height 19
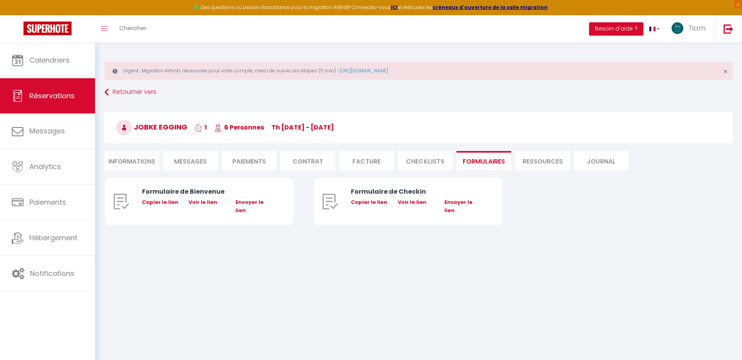
click at [420, 164] on li "CHECKLISTS" at bounding box center [425, 160] width 55 height 19
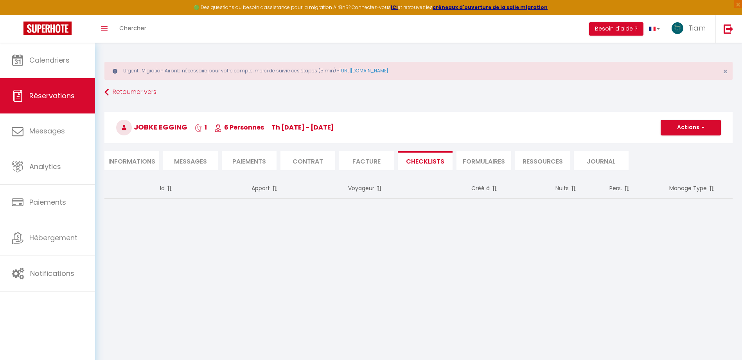
click at [382, 159] on li "Facture" at bounding box center [366, 160] width 55 height 19
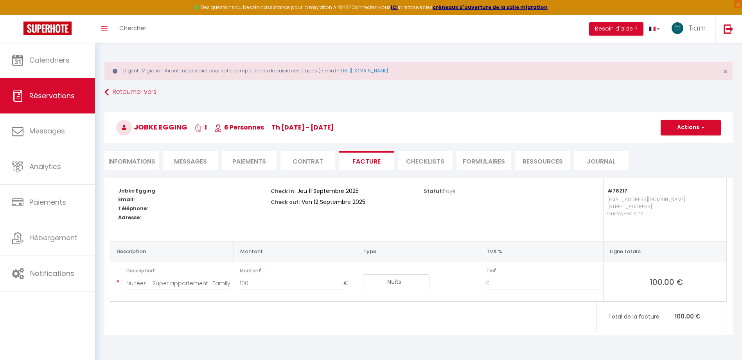
click at [317, 164] on li "Contrat" at bounding box center [307, 160] width 55 height 19
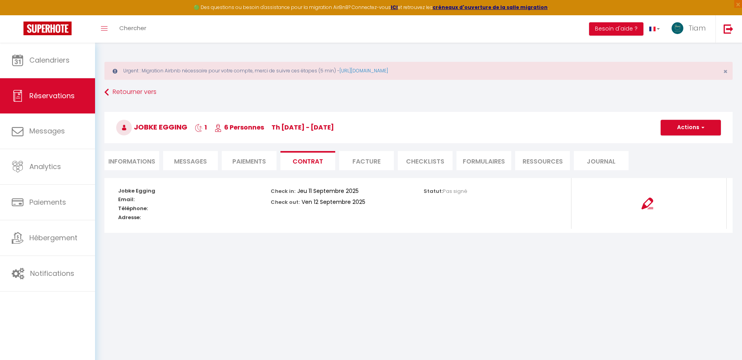
click at [239, 162] on li "Paiements" at bounding box center [249, 160] width 55 height 19
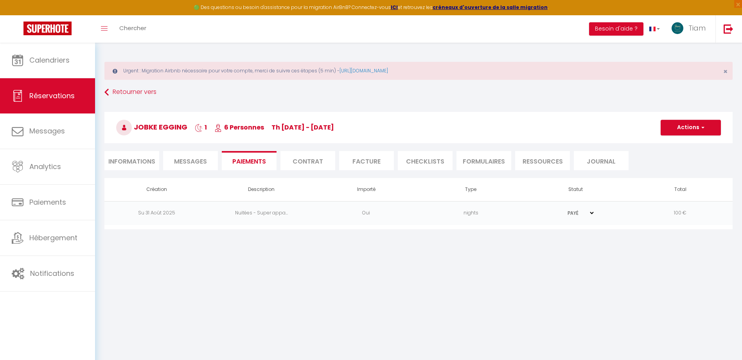
click at [183, 162] on span "Messages" at bounding box center [190, 161] width 33 height 9
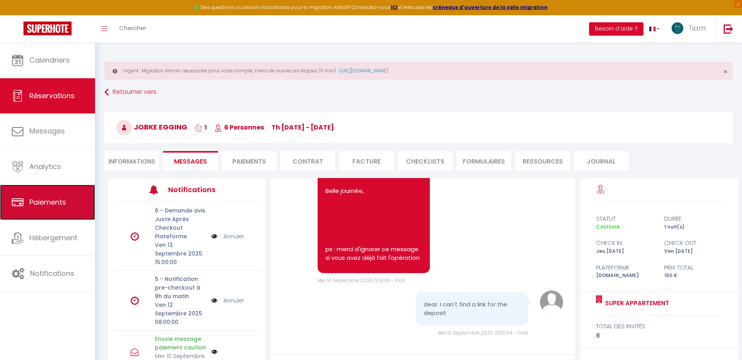
click at [60, 195] on link "Paiements" at bounding box center [47, 202] width 95 height 35
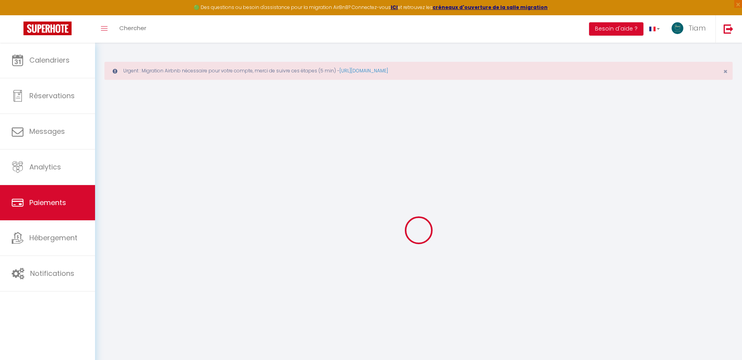
select select "2"
select select "0"
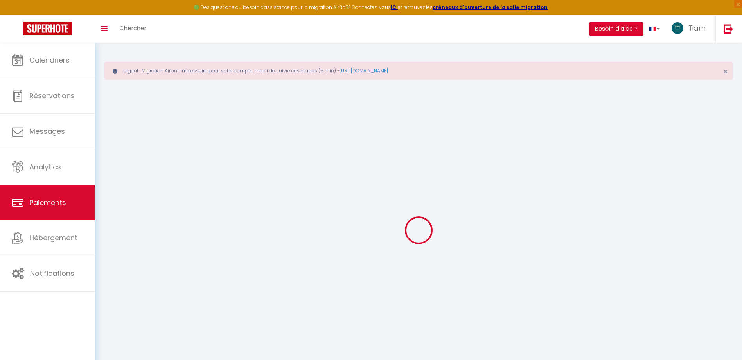
select select "0"
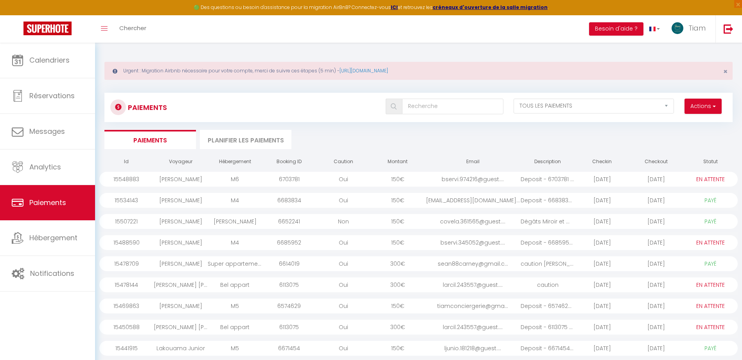
click at [556, 264] on div "caution SEAN CARNEY" at bounding box center [547, 263] width 54 height 15
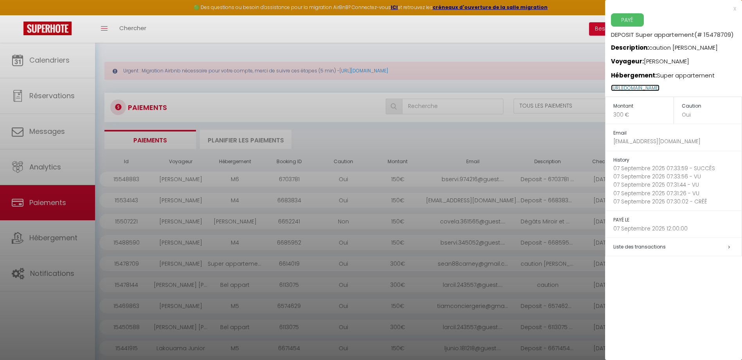
click at [659, 87] on link "https://superhote.com/applink/p/jOXMM9o8" at bounding box center [635, 87] width 48 height 7
click at [508, 46] on div at bounding box center [371, 180] width 742 height 360
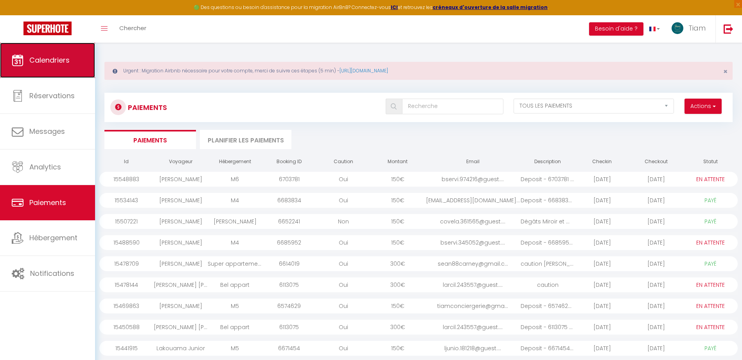
click at [47, 57] on span "Calendriers" at bounding box center [49, 60] width 40 height 10
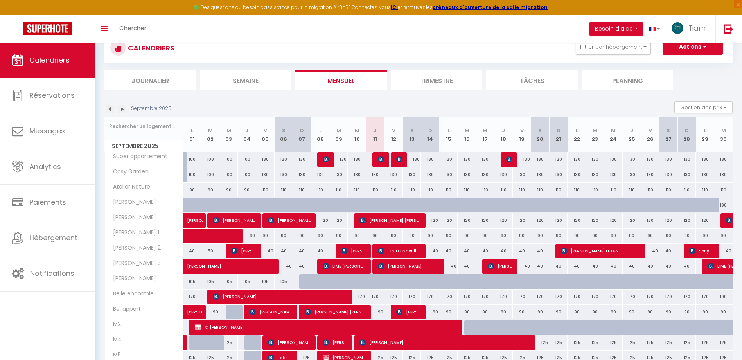
scroll to position [78, 0]
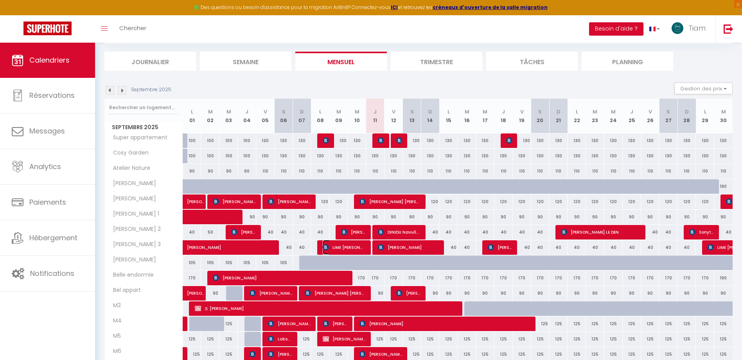
drag, startPoint x: 344, startPoint y: 246, endPoint x: 341, endPoint y: 248, distance: 4.2
click at [344, 246] on span "LIME [PERSON_NAME]" at bounding box center [344, 247] width 43 height 15
select select "OK"
select select "KO"
select select "1"
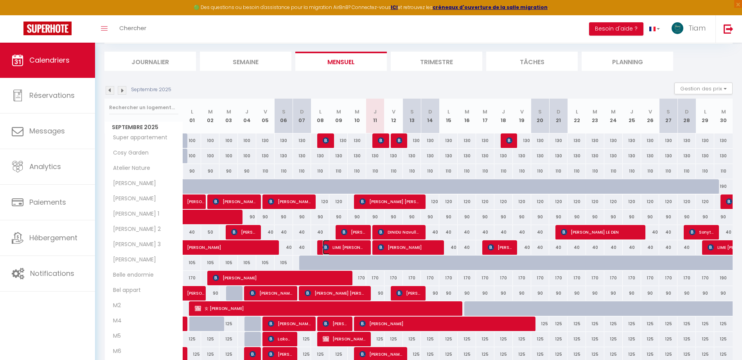
select select "1"
select select
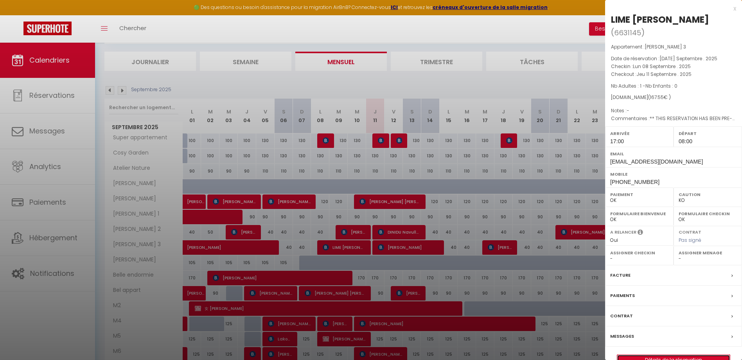
click at [659, 355] on link "Détails de la réservation" at bounding box center [673, 360] width 113 height 10
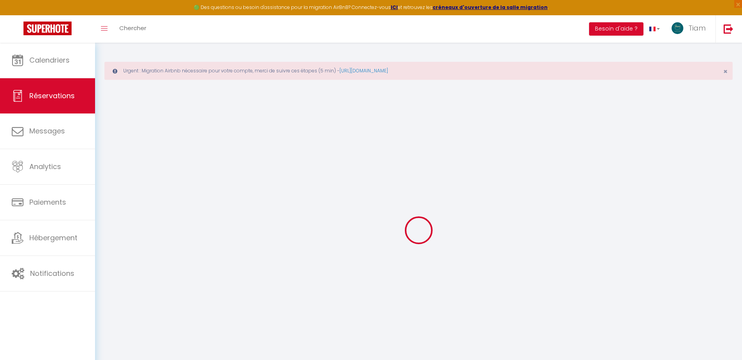
type input "LIME"
type input "Stéphane"
type input "lsteph.190675@guest.booking.com"
type input "stefbezak@gmail.com"
type input "+33674978372"
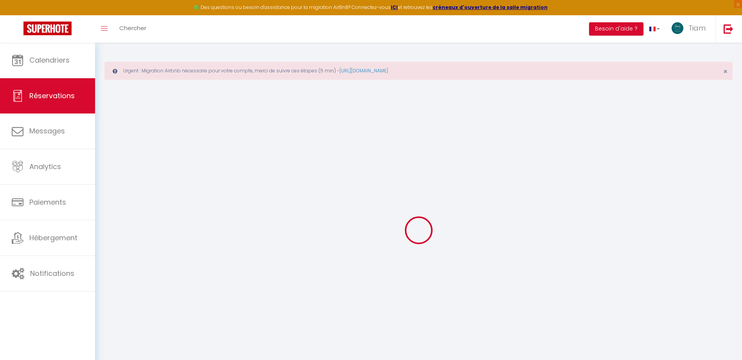
type input "+33674978372"
type input "."
select select "FR"
type input "25.36"
type input "2.35"
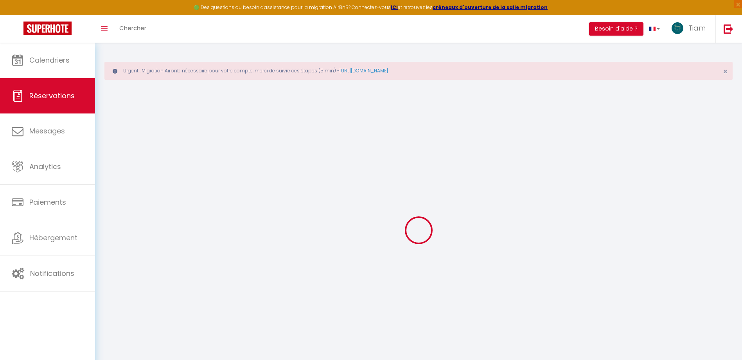
select select "50404"
select select "1"
select select
type input "1"
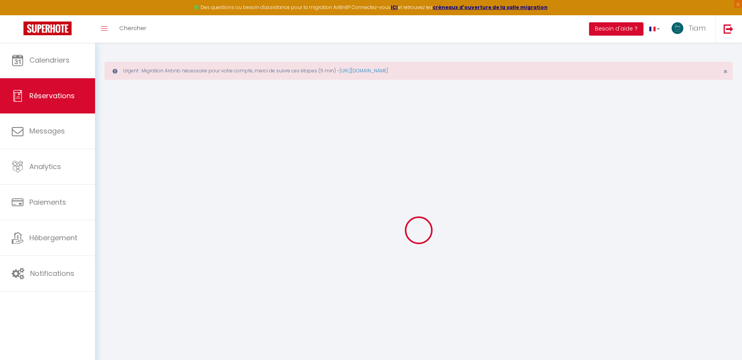
select select "12"
select select
type input "124.2"
checkbox input "false"
type input "0"
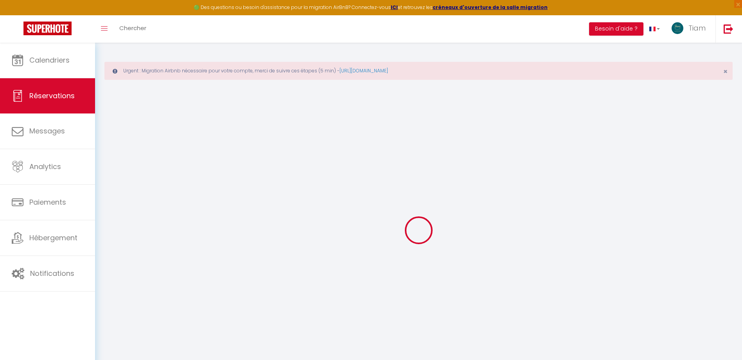
select select "2"
type input "25"
type input "0"
select select
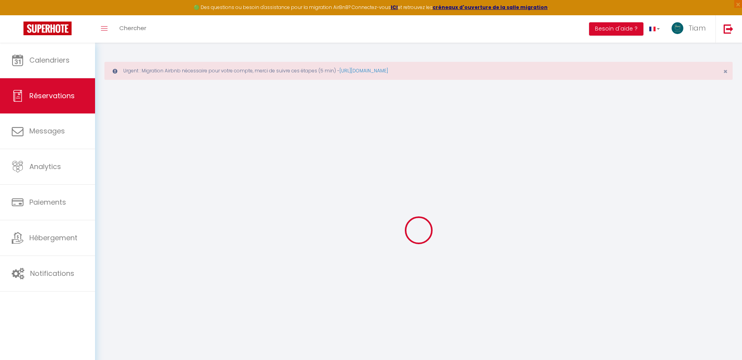
select select
select select "14"
checkbox input "false"
select select
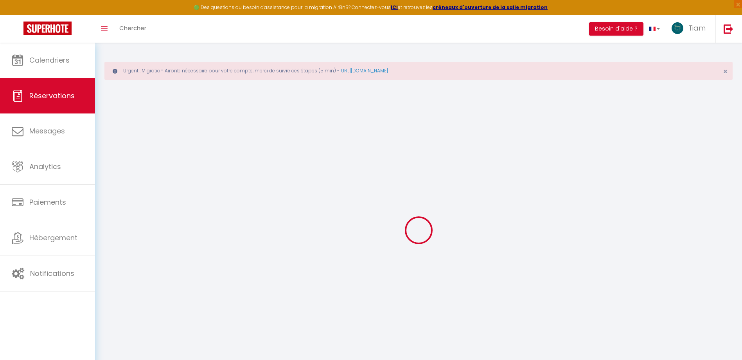
checkbox input "false"
select select
checkbox input "false"
type textarea "** THIS RESERVATION HAS BEEN PRE-PAID ** Reservation has a cancellation grace p…"
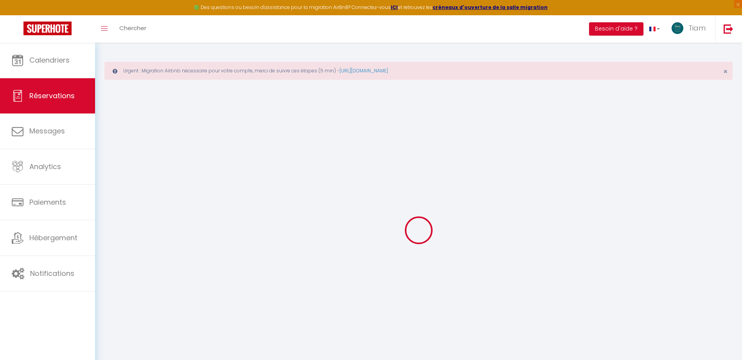
type input "25"
type input "18.35"
select select
checkbox input "false"
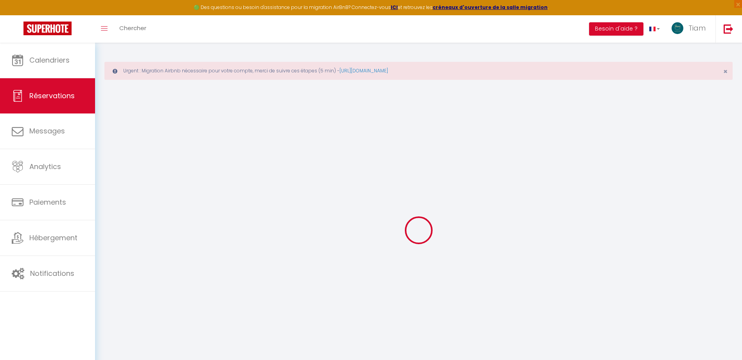
select select "17:00"
select select "08:00"
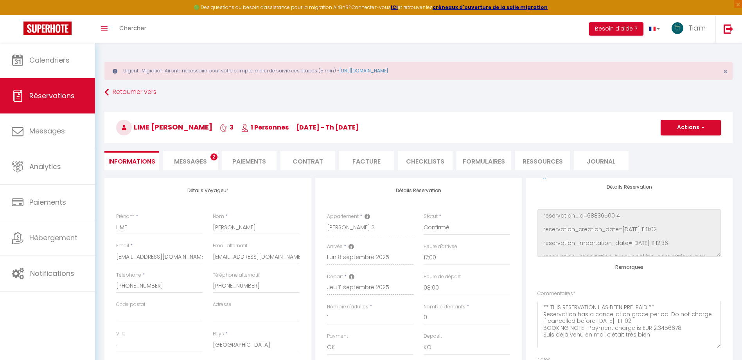
click at [190, 162] on span "Messages" at bounding box center [190, 161] width 33 height 9
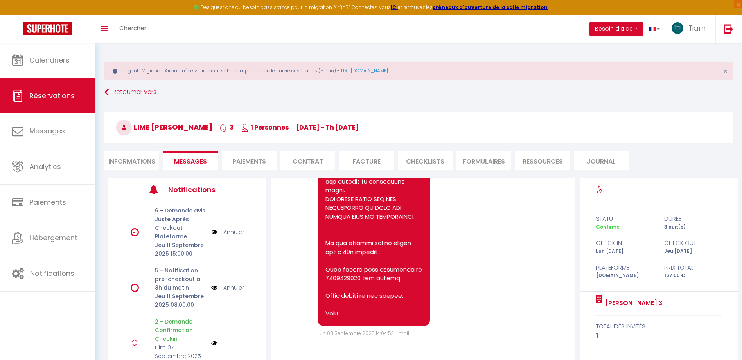
scroll to position [1615, 0]
drag, startPoint x: 325, startPoint y: 237, endPoint x: 376, endPoint y: 313, distance: 90.8
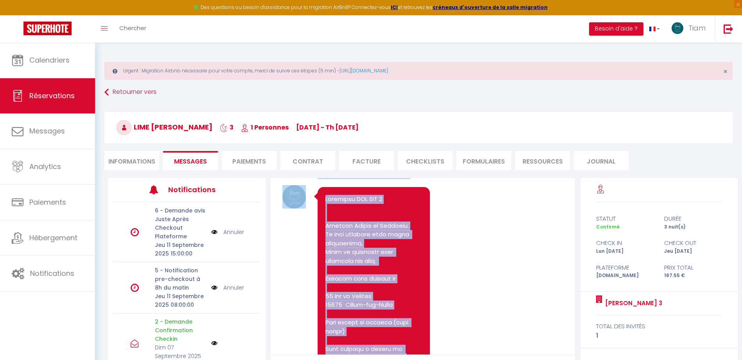
scroll to position [864, 0]
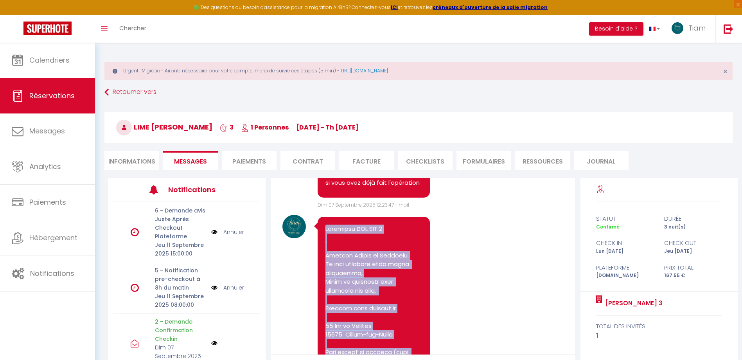
drag, startPoint x: 343, startPoint y: 314, endPoint x: 321, endPoint y: 274, distance: 45.8
drag, startPoint x: 321, startPoint y: 274, endPoint x: 352, endPoint y: 272, distance: 31.0
copy pre "Procédure ANH DAO 3 Bonjour Madame et Monsieur. Je vous remercie pour votre rés…"
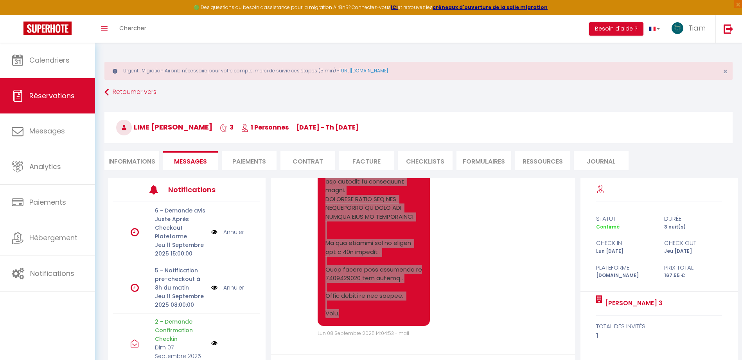
scroll to position [1615, 0]
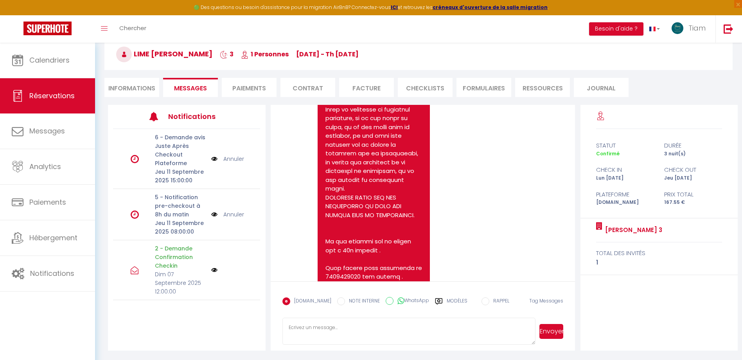
scroll to position [1498, 0]
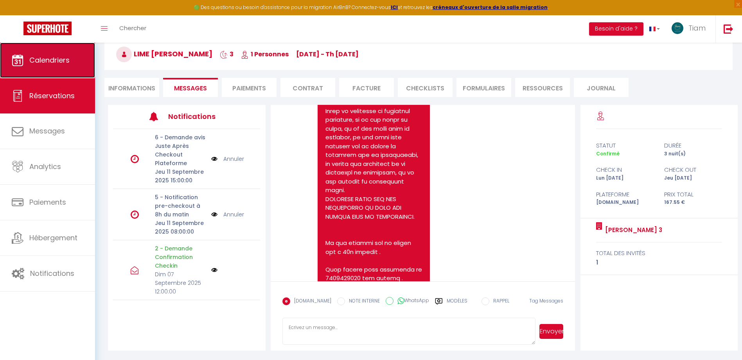
click at [59, 58] on span "Calendriers" at bounding box center [49, 60] width 40 height 10
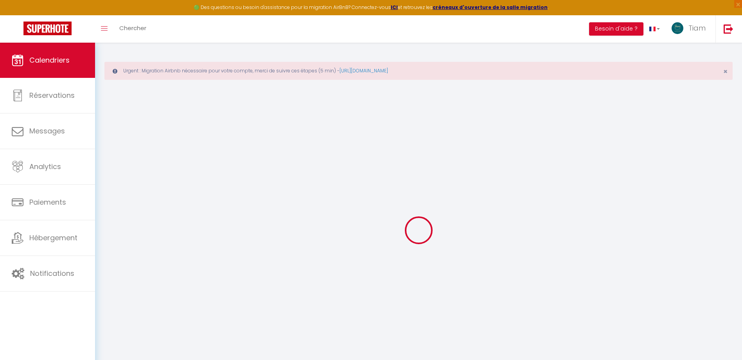
select select
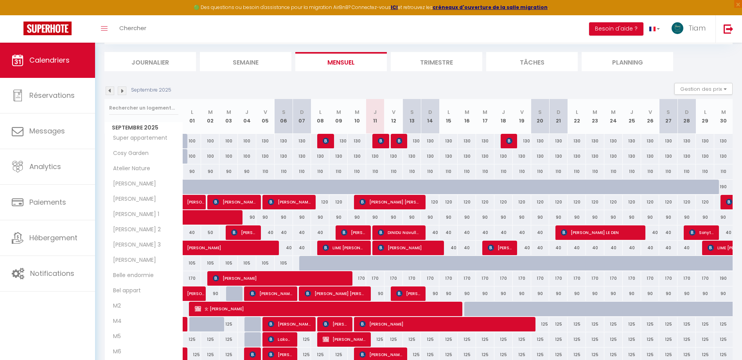
scroll to position [78, 0]
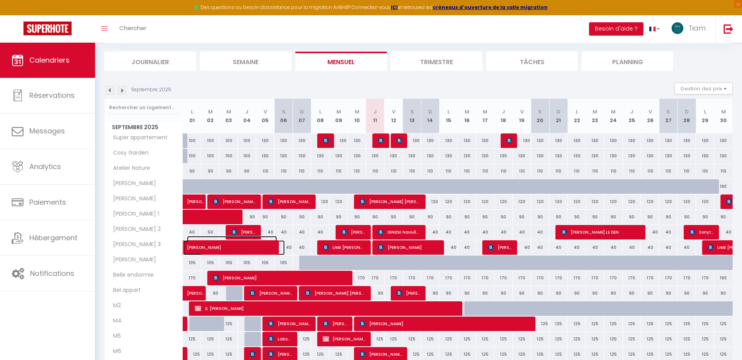
click at [236, 248] on span "[PERSON_NAME]" at bounding box center [232, 243] width 90 height 15
select select "OK"
select select "KO"
select select "0"
select select "1"
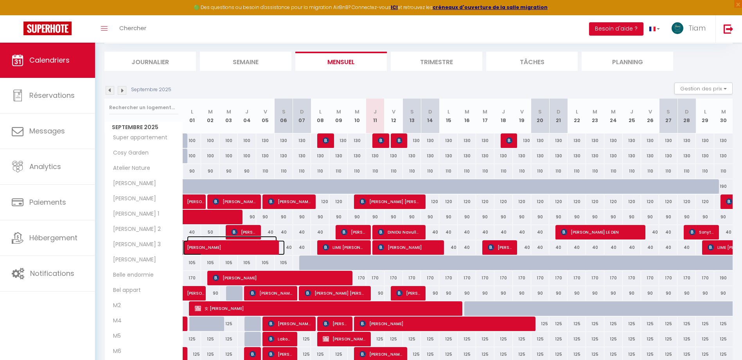
select select "1"
select select
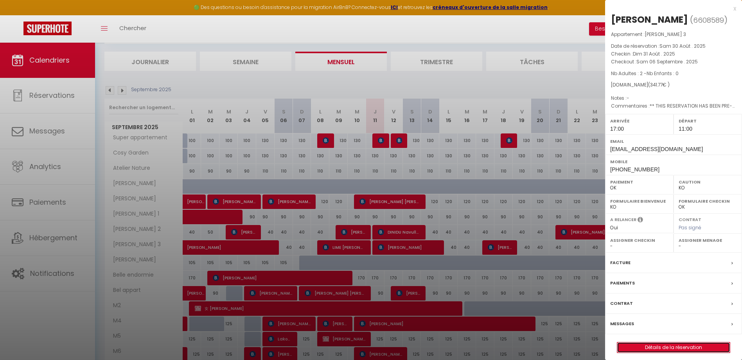
click at [669, 348] on link "Détails de la réservation" at bounding box center [673, 347] width 113 height 10
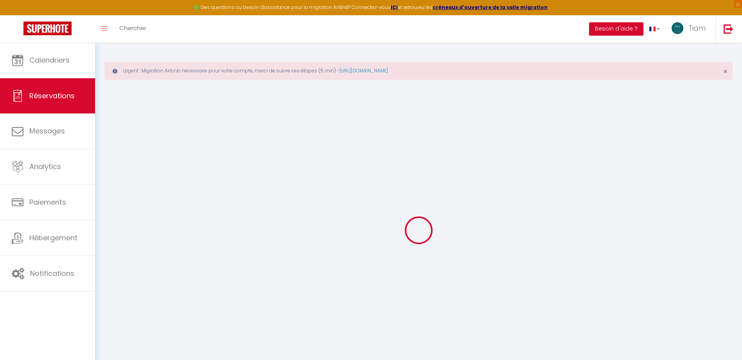
type input "ELENI"
type input "PALLI"
type input "epalli.941453@guest.booking.com"
type input "elenipalliarch@gmail.com"
type input "+306940041434"
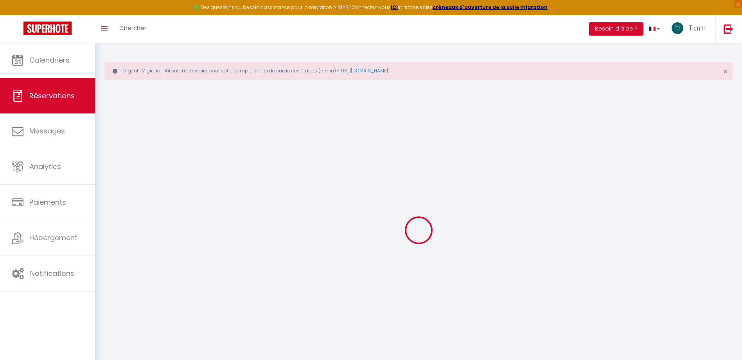
type input "00306940041434"
select select "GR"
type input "51.17"
type input "4.78"
select select "50404"
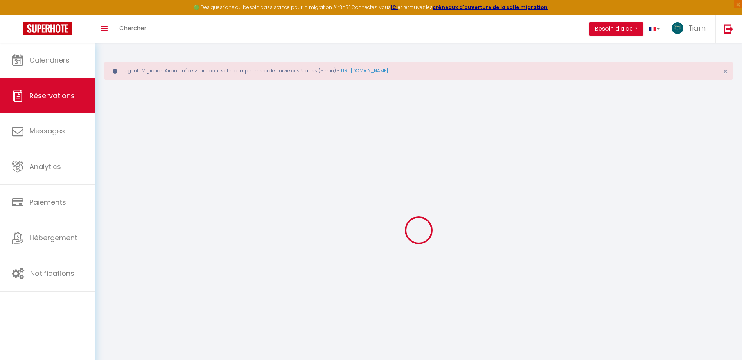
select select "1"
select select
type input "2"
select select "12"
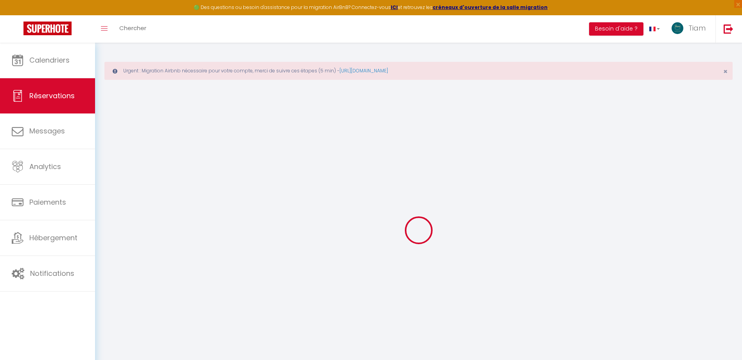
select select
type input "276"
checkbox input "false"
type input "0"
select select "2"
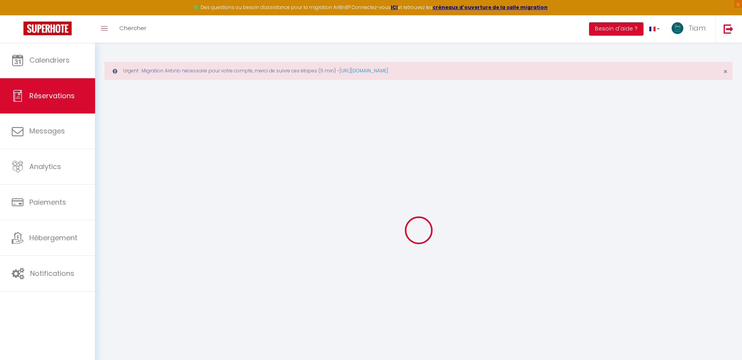
type input "25"
type input "0"
select select
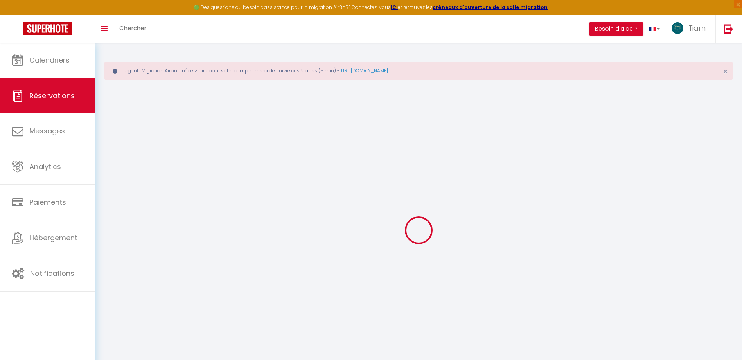
select select "14"
checkbox input "false"
select select
checkbox input "false"
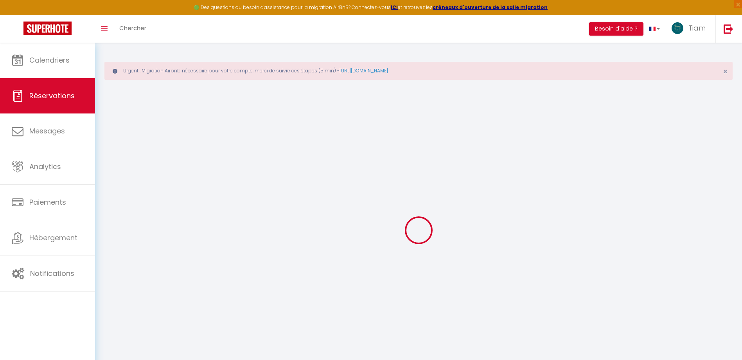
select select
checkbox input "false"
type textarea "** THIS RESERVATION HAS BEEN PRE-PAID ** BOOKING NOTE : Payment charge is EUR 4…"
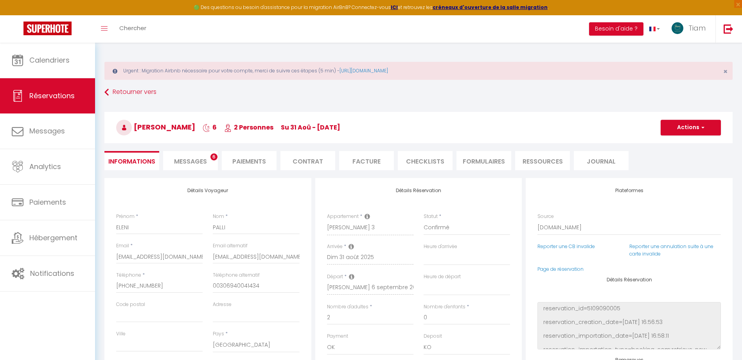
type input "25"
type input "40.77"
select select
checkbox input "false"
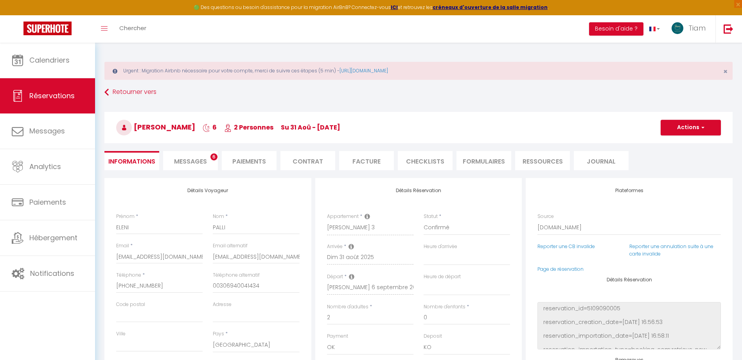
select select "17:00"
select select "11:00"
click at [194, 160] on span "Messages" at bounding box center [190, 161] width 33 height 9
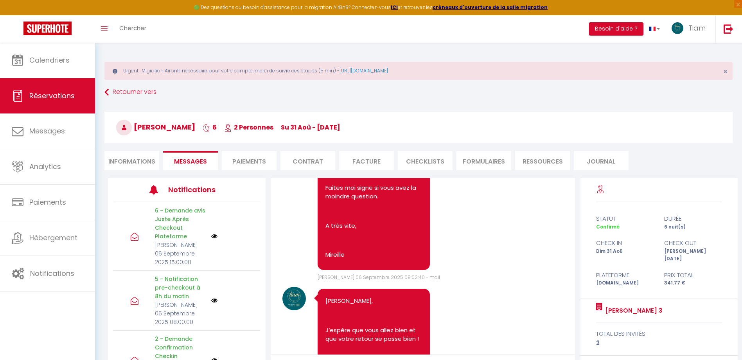
scroll to position [3353, 0]
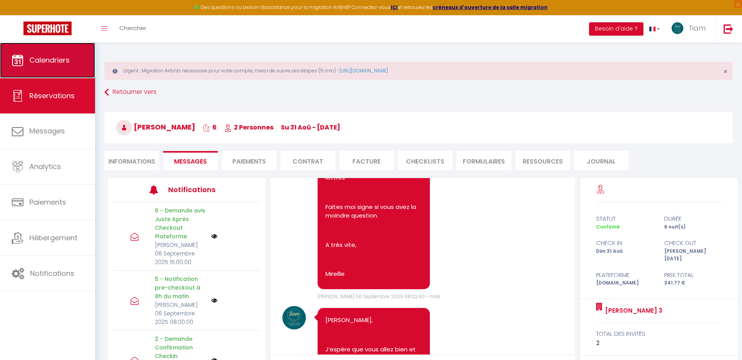
click at [34, 61] on span "Calendriers" at bounding box center [49, 60] width 40 height 10
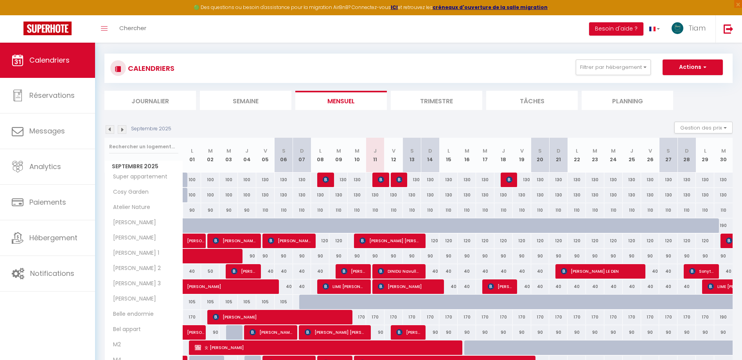
scroll to position [78, 0]
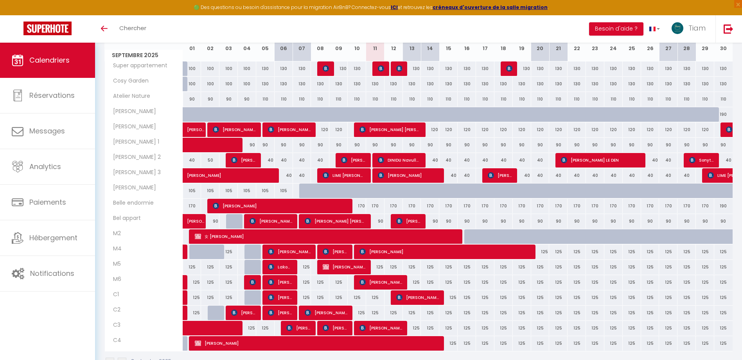
scroll to position [117, 0]
